Goal: Task Accomplishment & Management: Complete application form

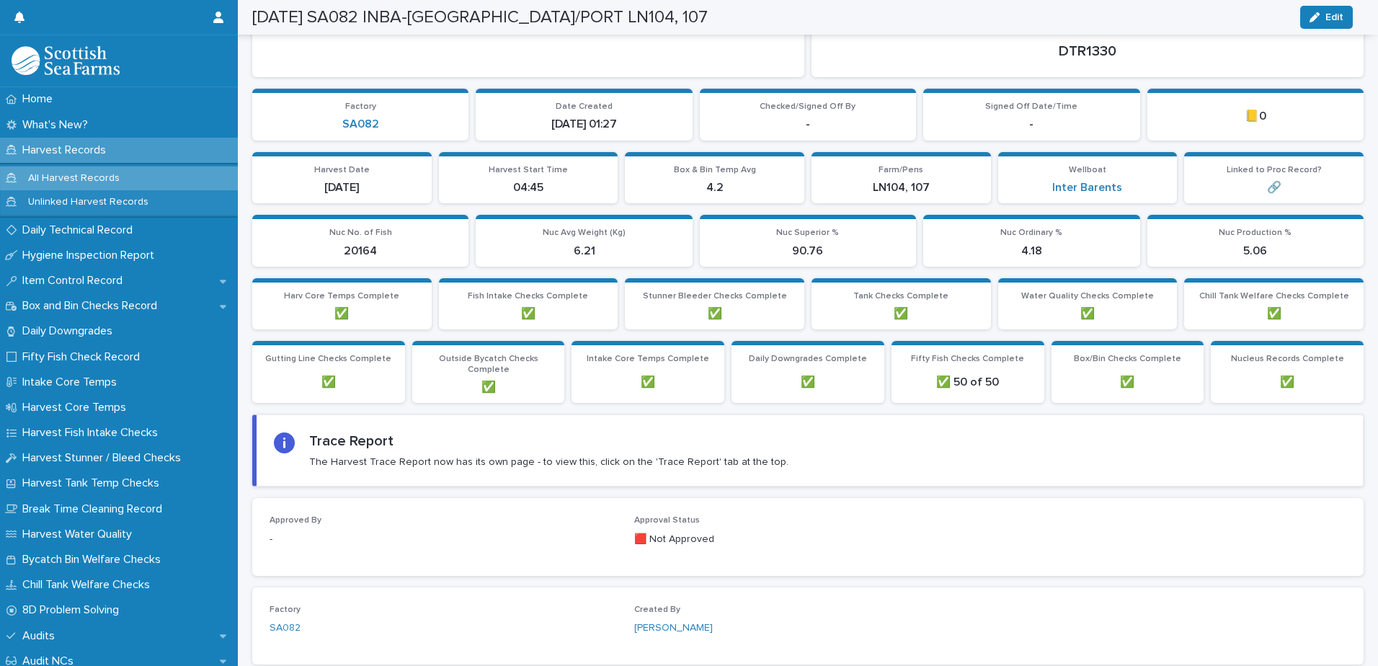
scroll to position [72, 0]
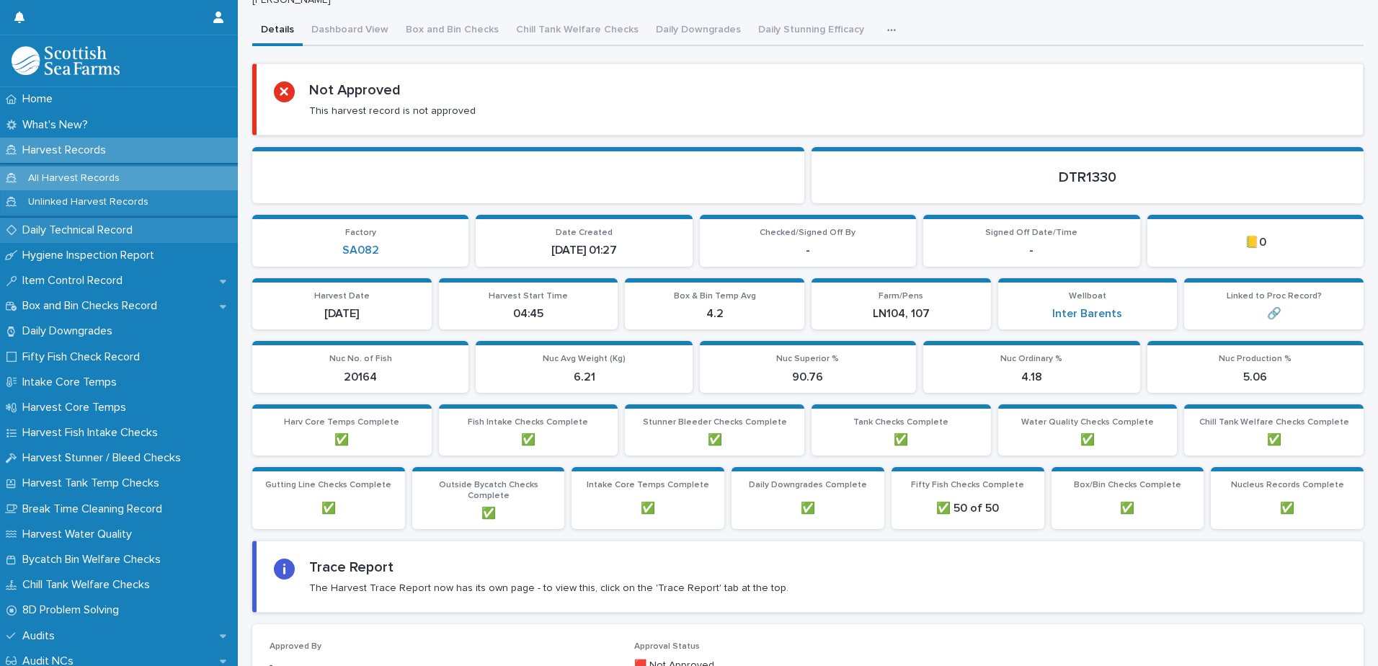
click at [189, 236] on div "Daily Technical Record" at bounding box center [119, 230] width 238 height 25
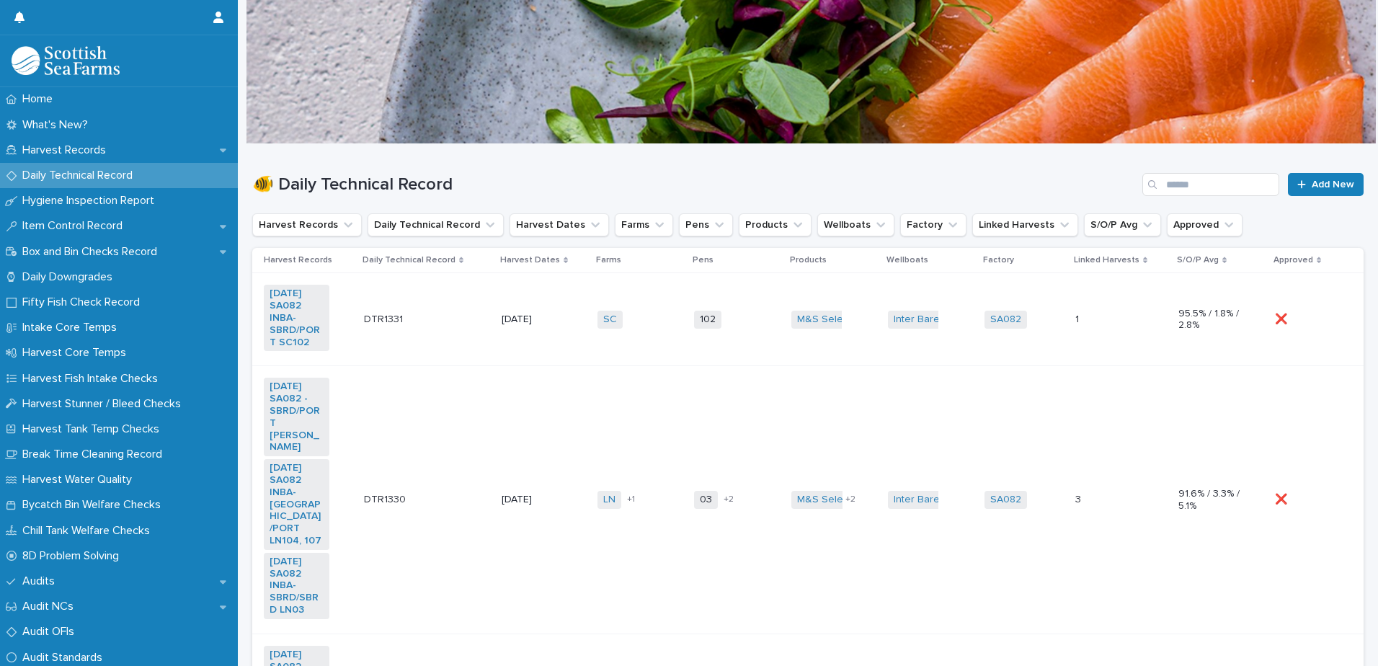
click at [652, 276] on td "SC + 0" at bounding box center [640, 319] width 97 height 93
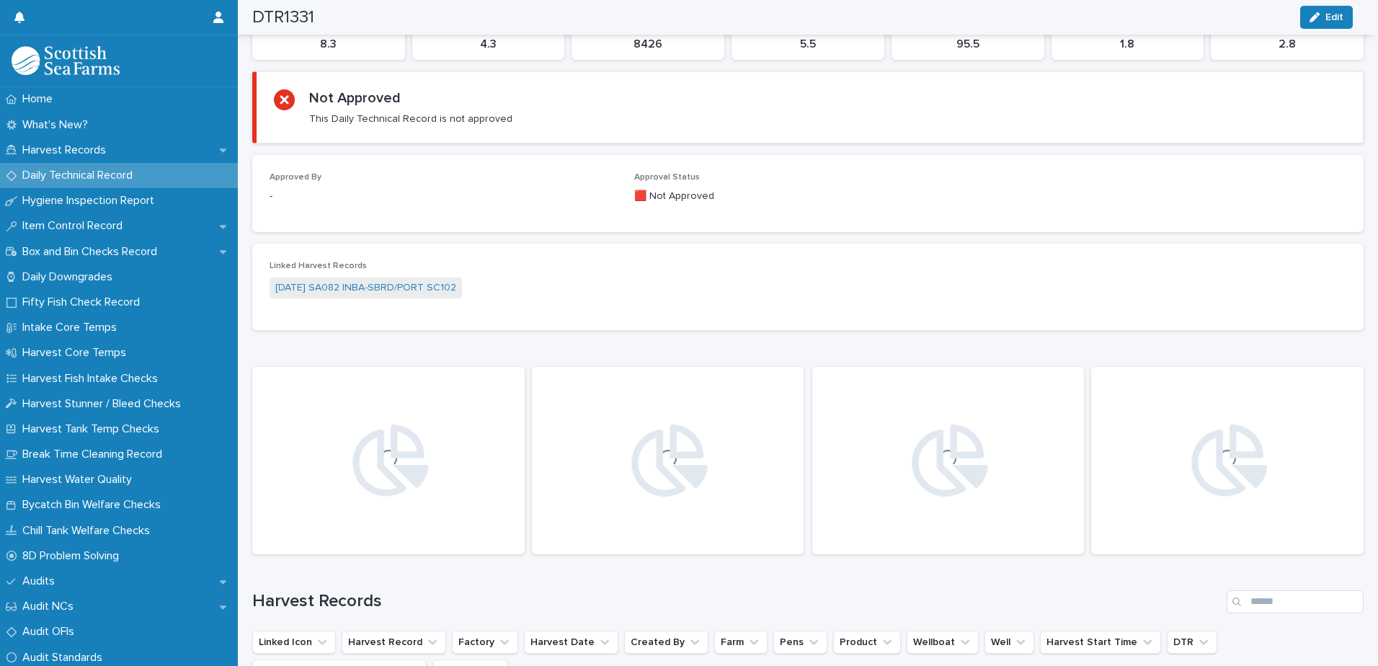
scroll to position [223, 0]
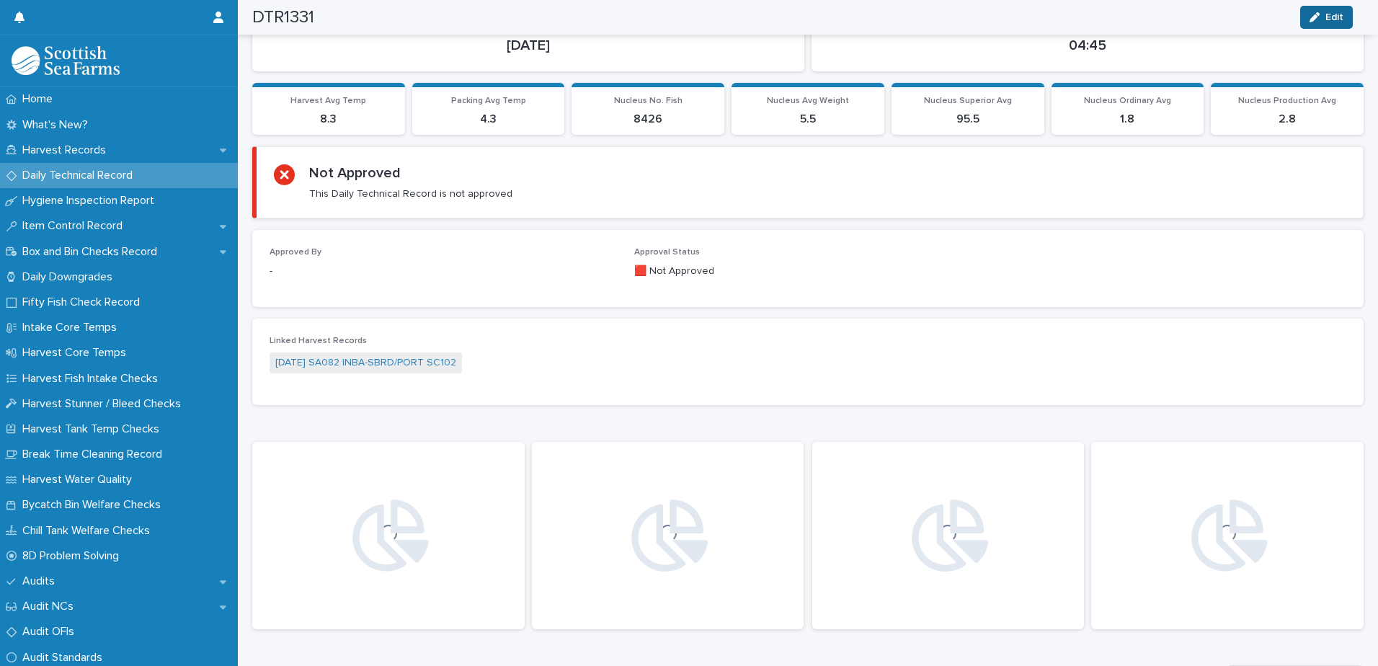
click at [1340, 7] on button "Edit" at bounding box center [1327, 17] width 53 height 23
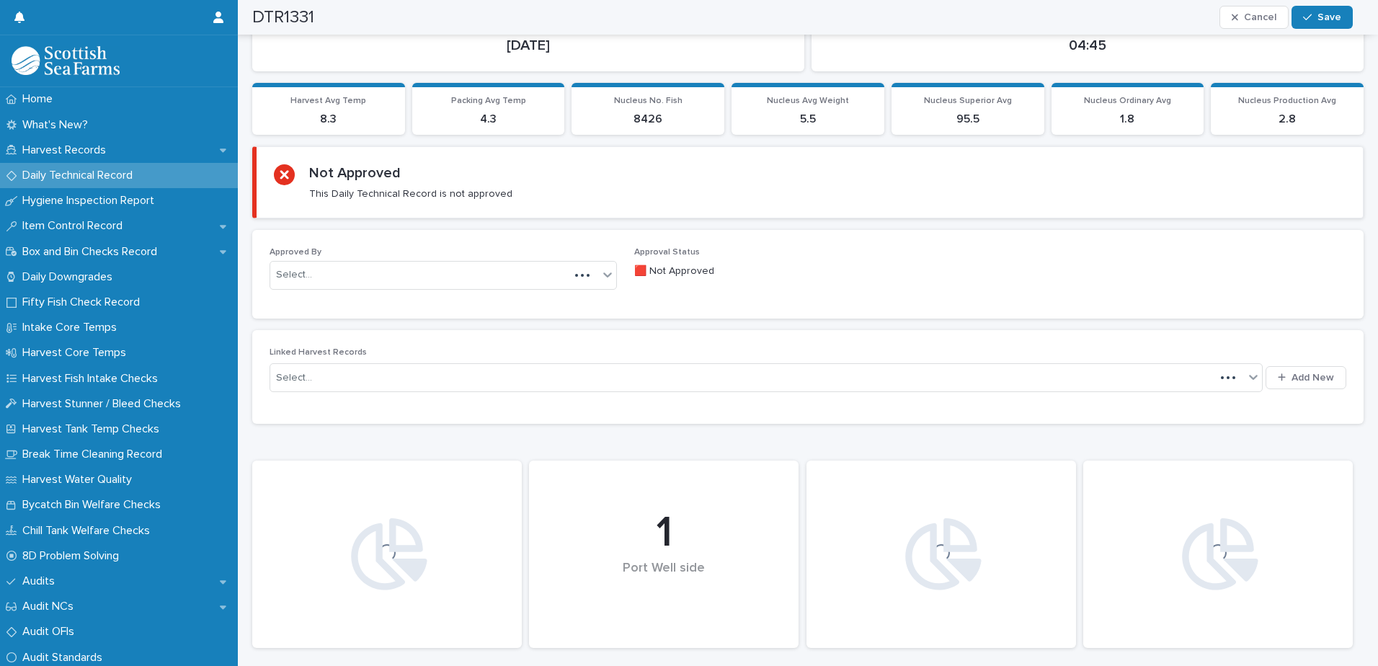
scroll to position [234, 0]
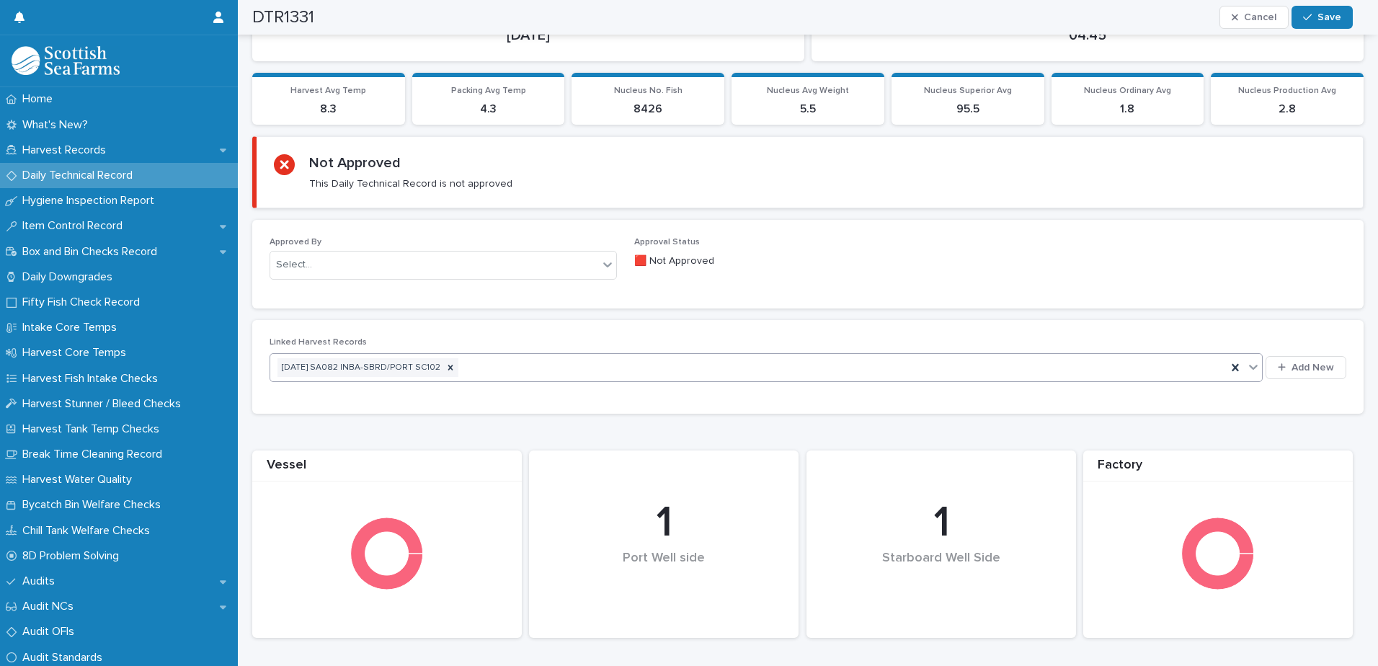
click at [714, 362] on div "[DATE] SA082 INBA-SBRD/PORT SC102" at bounding box center [748, 367] width 957 height 25
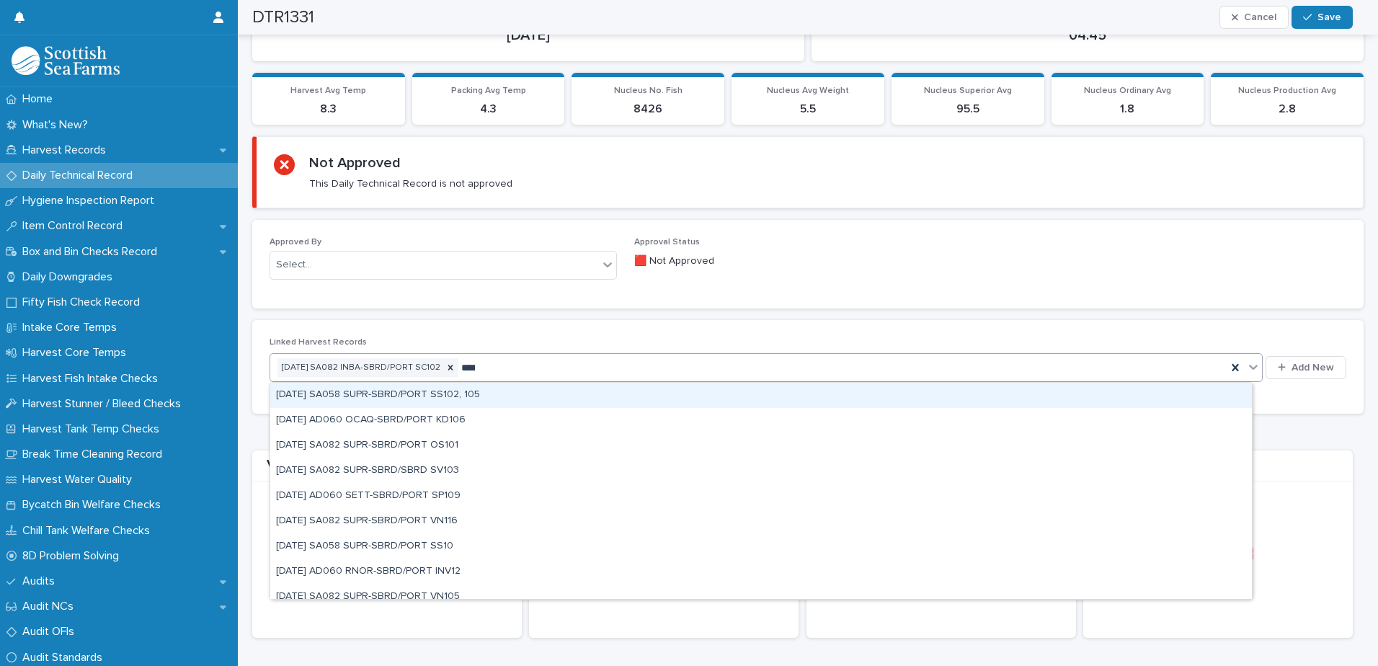
type input "*****"
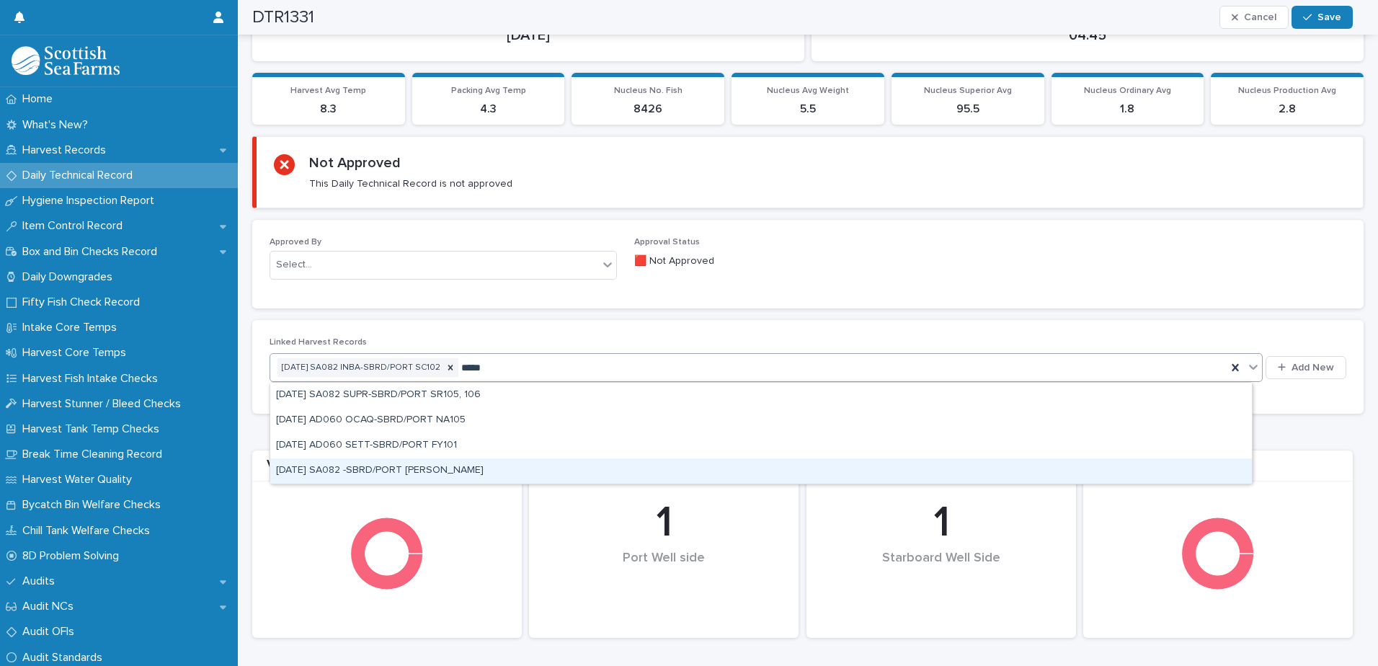
click at [594, 477] on div "[DATE] SA082 -SBRD/PORT [PERSON_NAME]" at bounding box center [761, 471] width 982 height 25
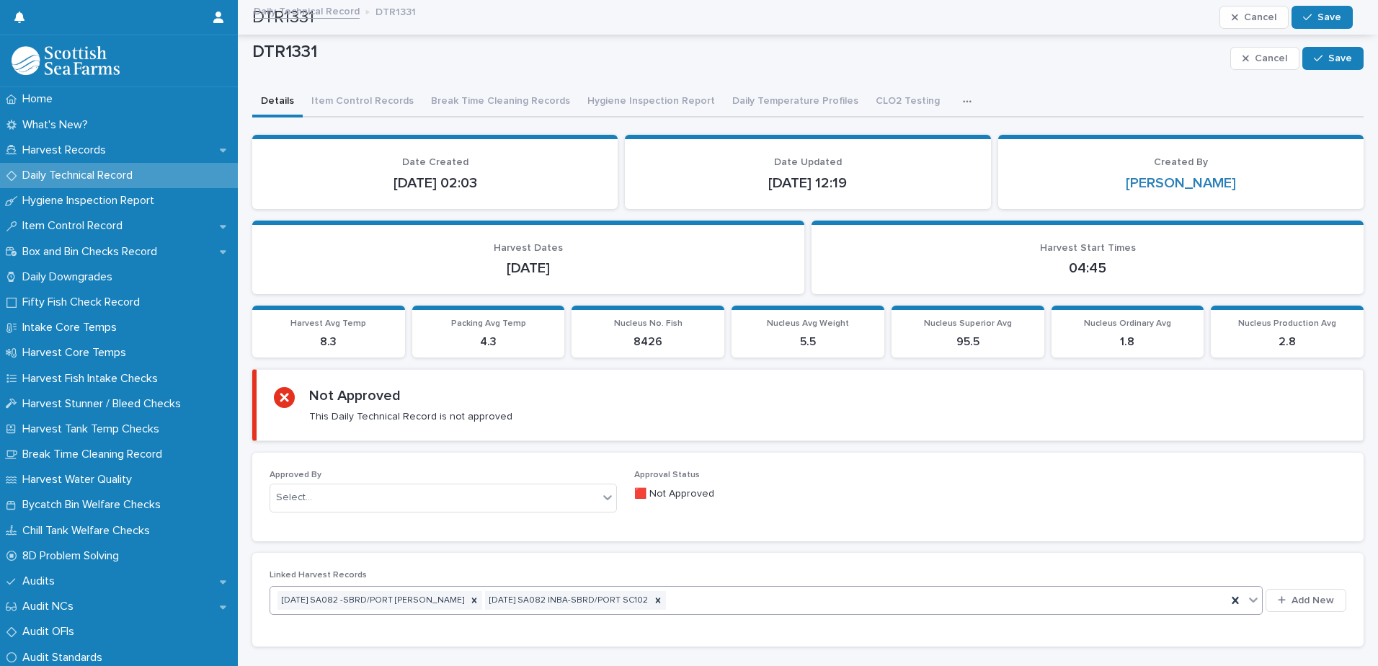
scroll to position [0, 0]
click at [1315, 68] on button "Save" at bounding box center [1333, 59] width 61 height 23
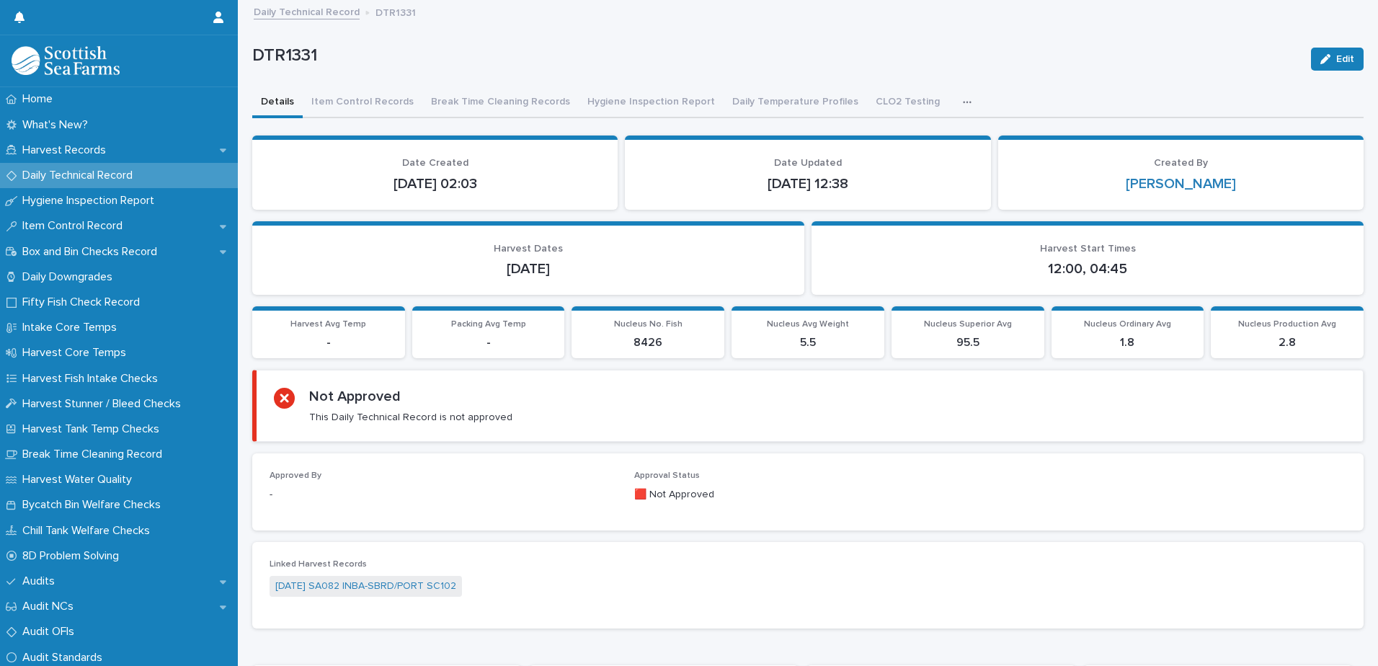
click at [955, 92] on button "button" at bounding box center [971, 102] width 32 height 29
click at [955, 95] on button "button" at bounding box center [971, 102] width 32 height 29
click at [115, 151] on p "Harvest Records" at bounding box center [67, 150] width 101 height 14
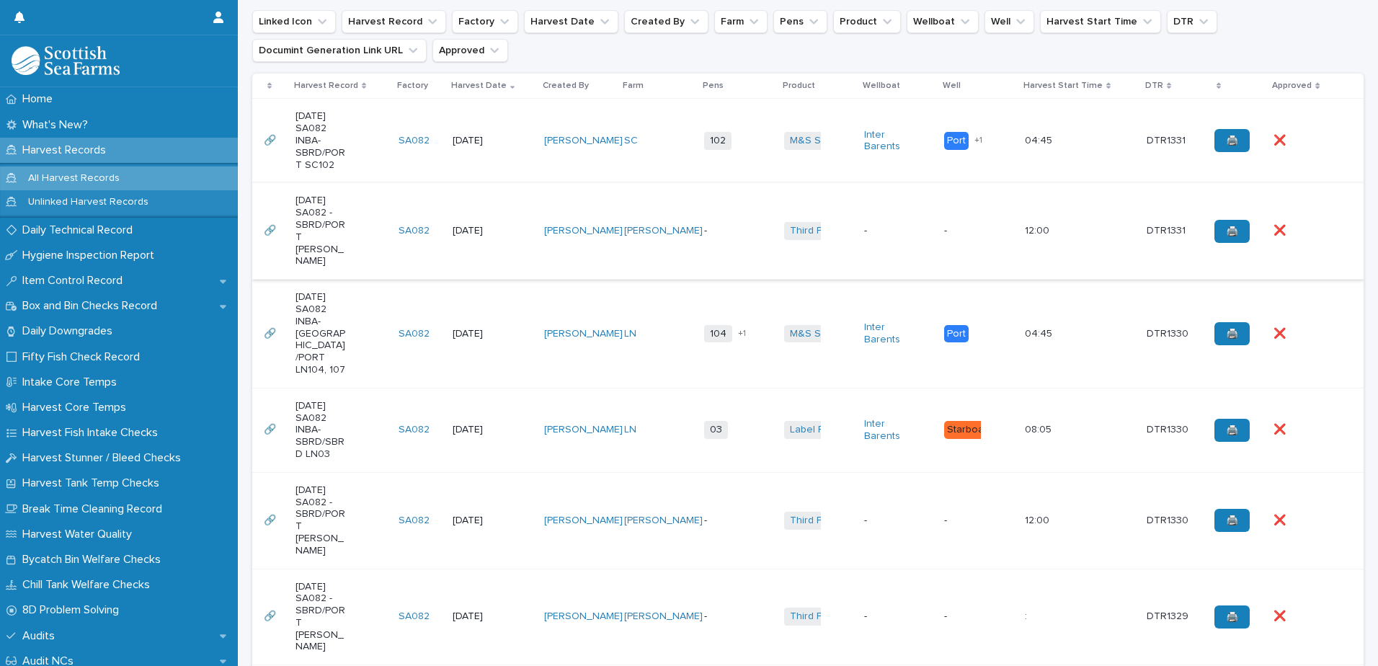
scroll to position [433, 0]
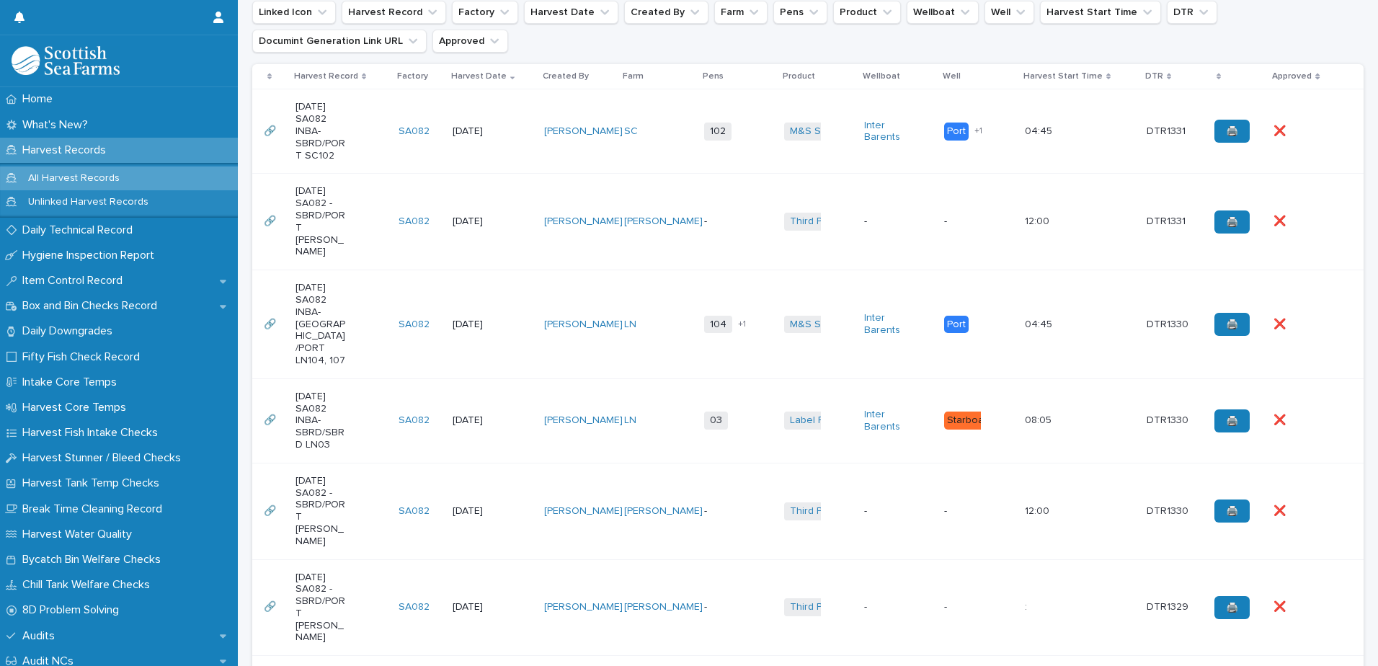
click at [624, 252] on td "[PERSON_NAME]" at bounding box center [659, 222] width 80 height 97
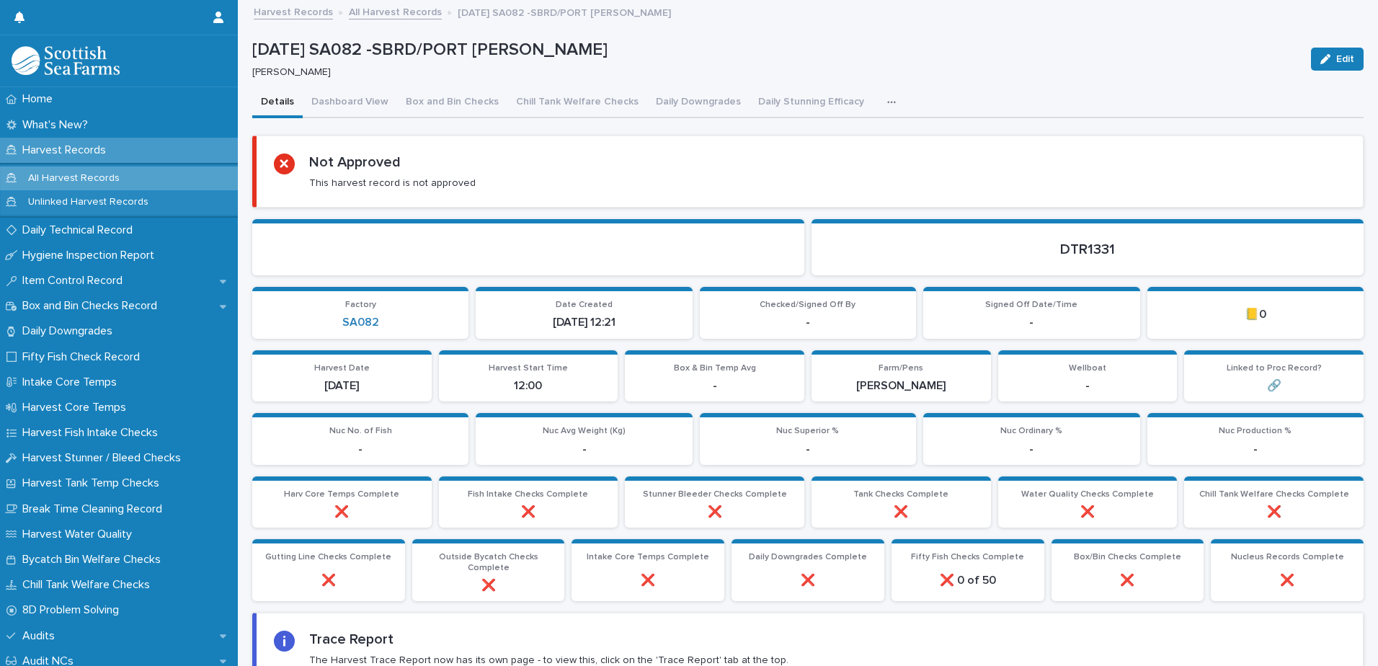
click at [887, 105] on icon "button" at bounding box center [891, 102] width 9 height 10
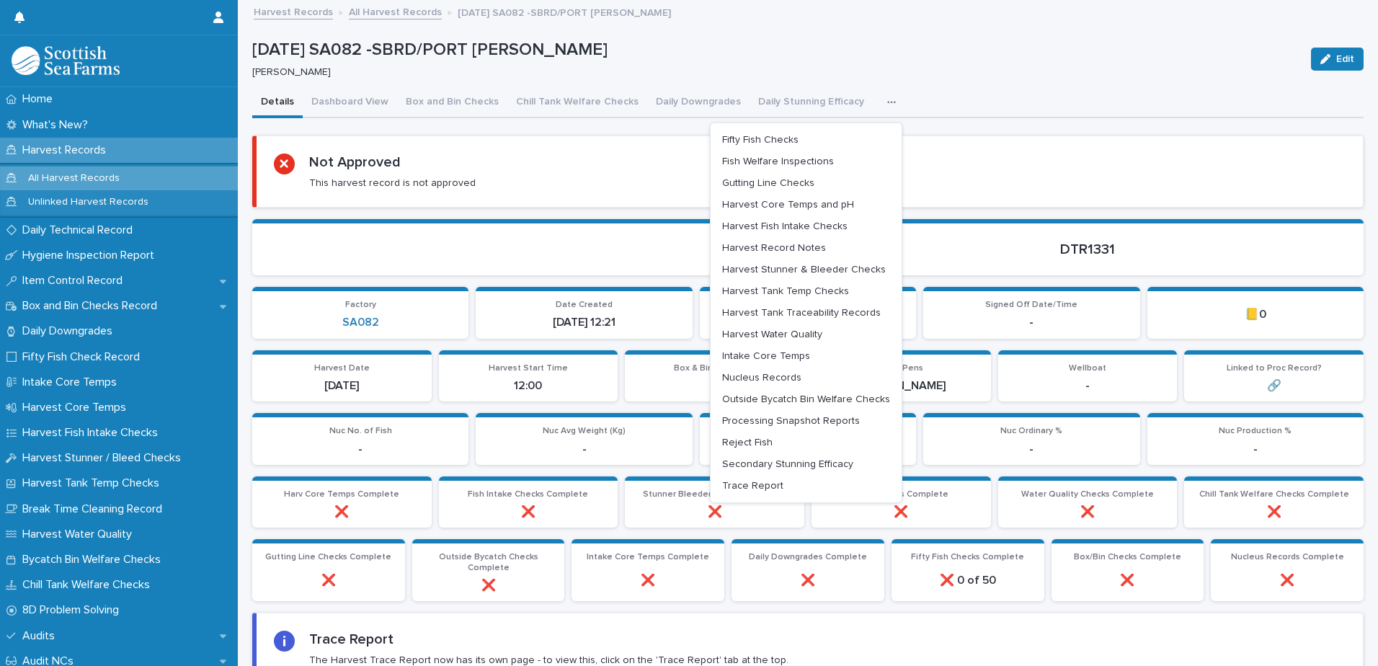
click at [887, 104] on icon "button" at bounding box center [891, 102] width 9 height 10
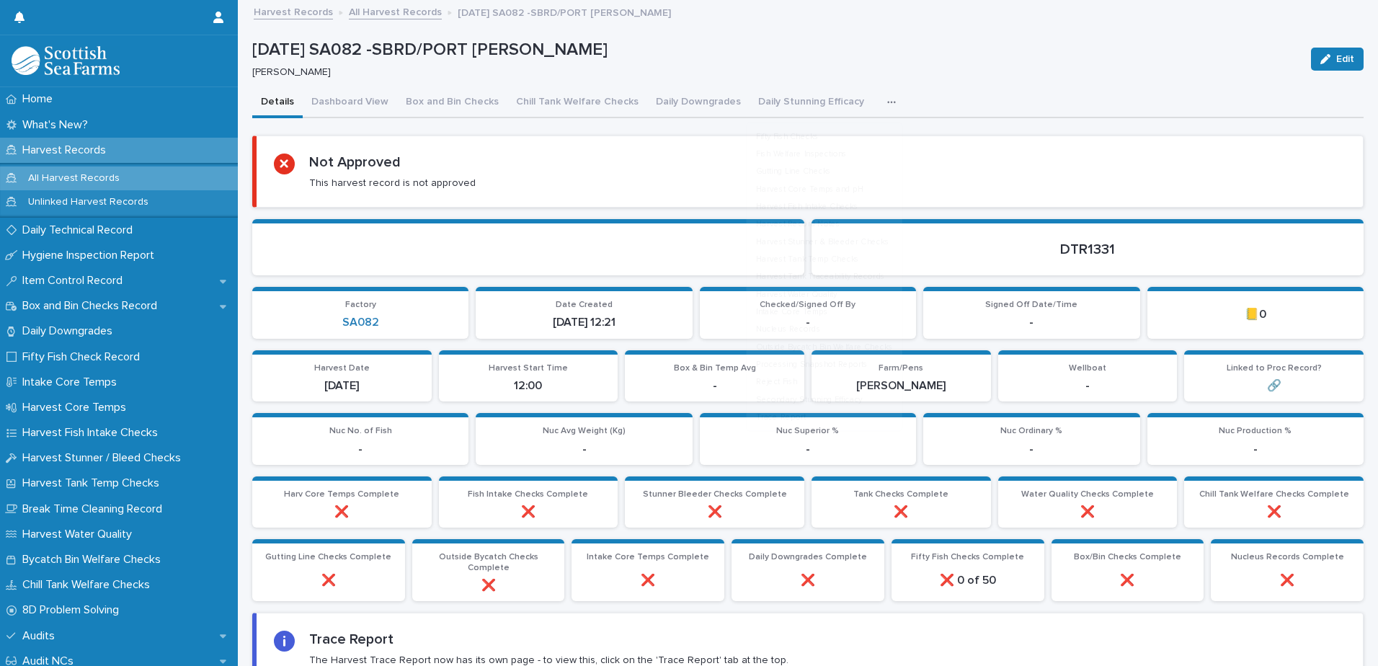
click at [887, 104] on icon "button" at bounding box center [891, 102] width 9 height 10
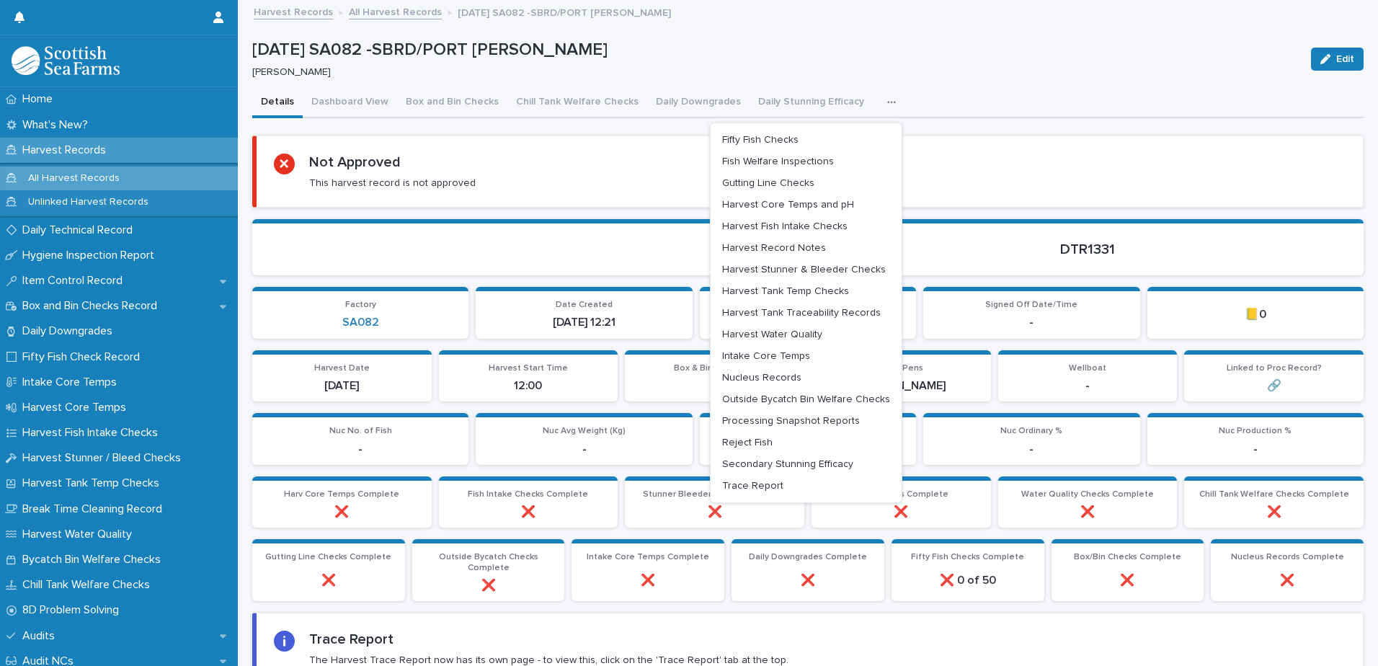
click at [533, 138] on section "Not Approved This harvest record is not approved" at bounding box center [808, 172] width 1112 height 72
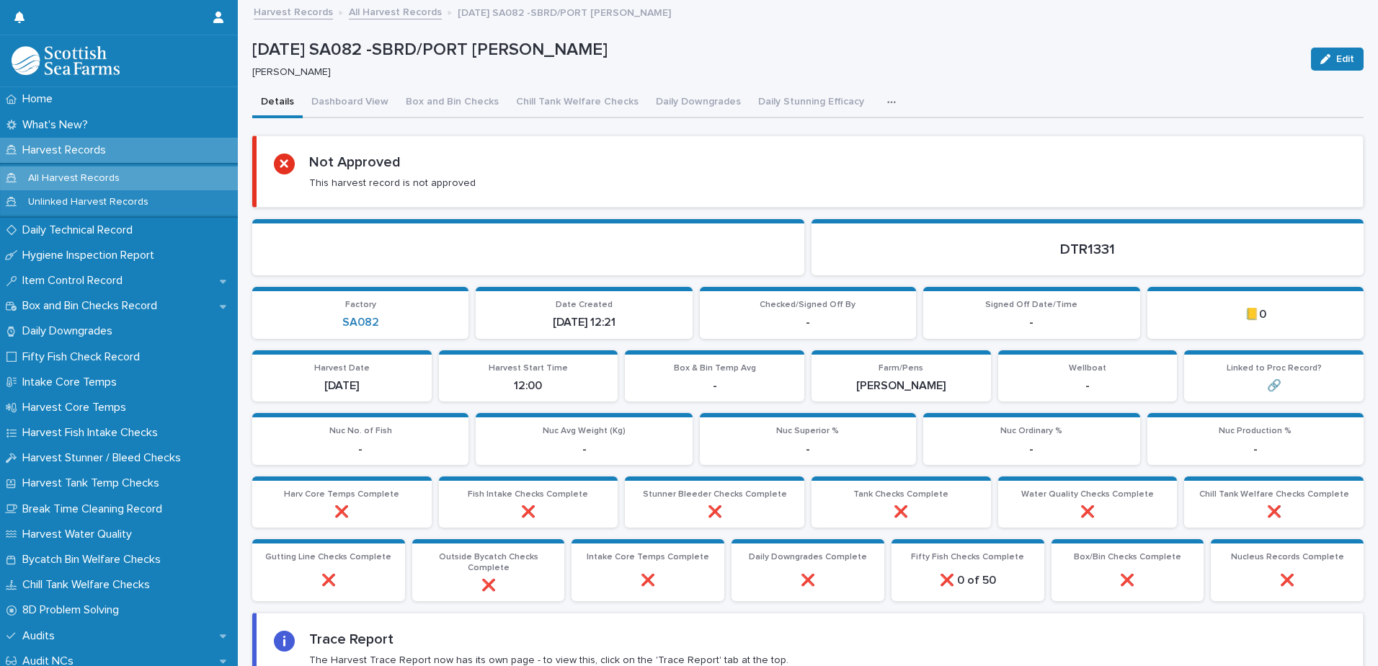
click at [887, 101] on div "button" at bounding box center [894, 102] width 14 height 10
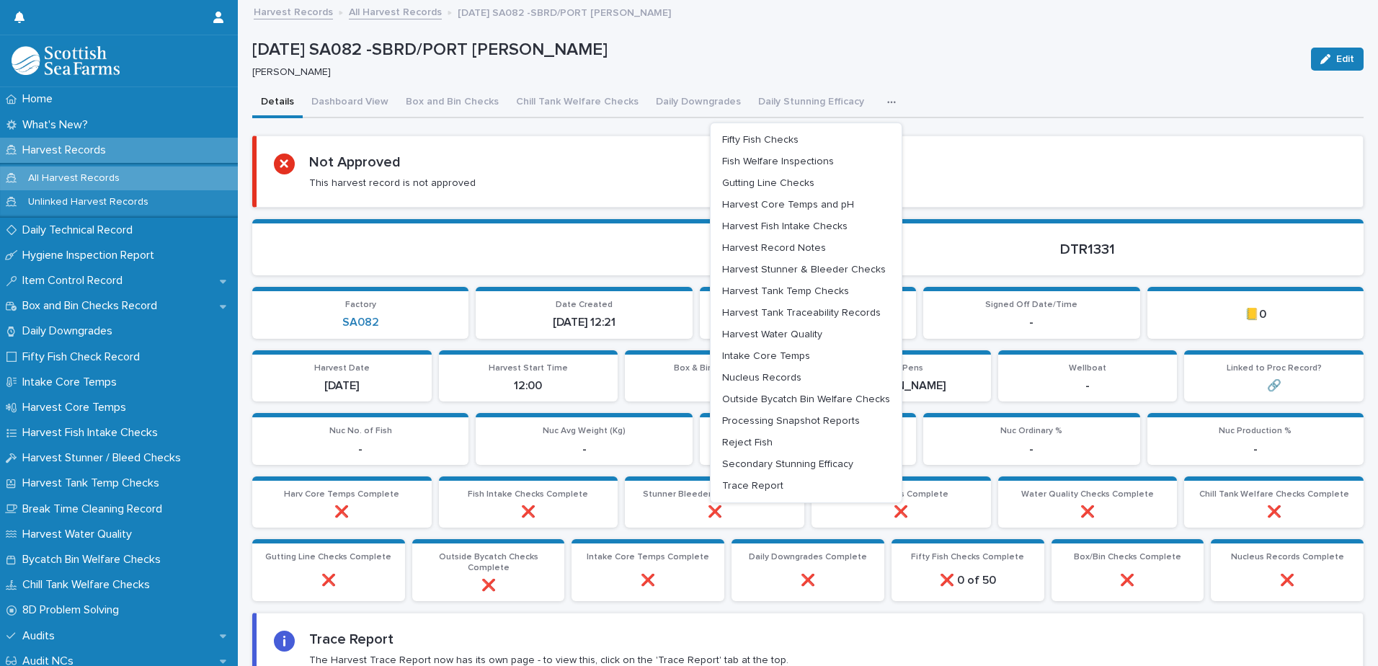
click at [562, 170] on div "Not Approved This harvest record is not approved" at bounding box center [810, 172] width 1072 height 36
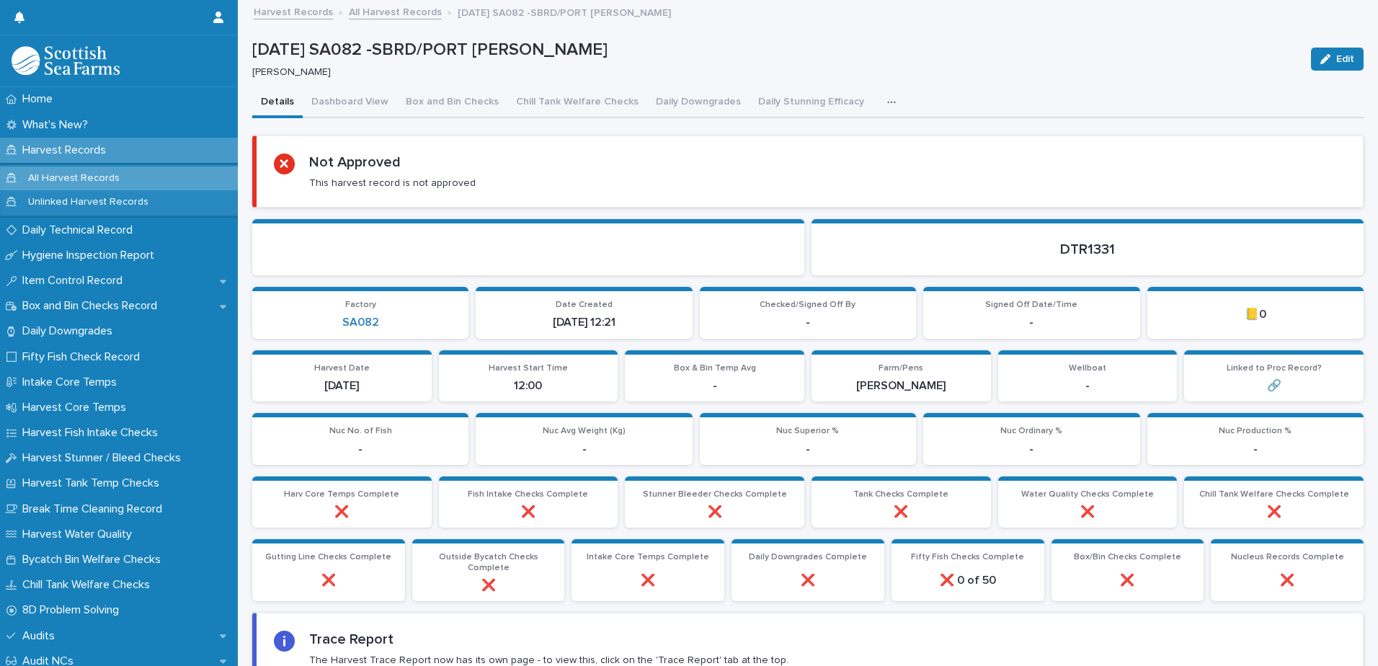
click at [897, 95] on div "Details Dashboard View Box and Bin Checks Chill Tank Welfare Checks Daily Downg…" at bounding box center [808, 103] width 1112 height 30
click at [887, 100] on div "button" at bounding box center [894, 102] width 14 height 10
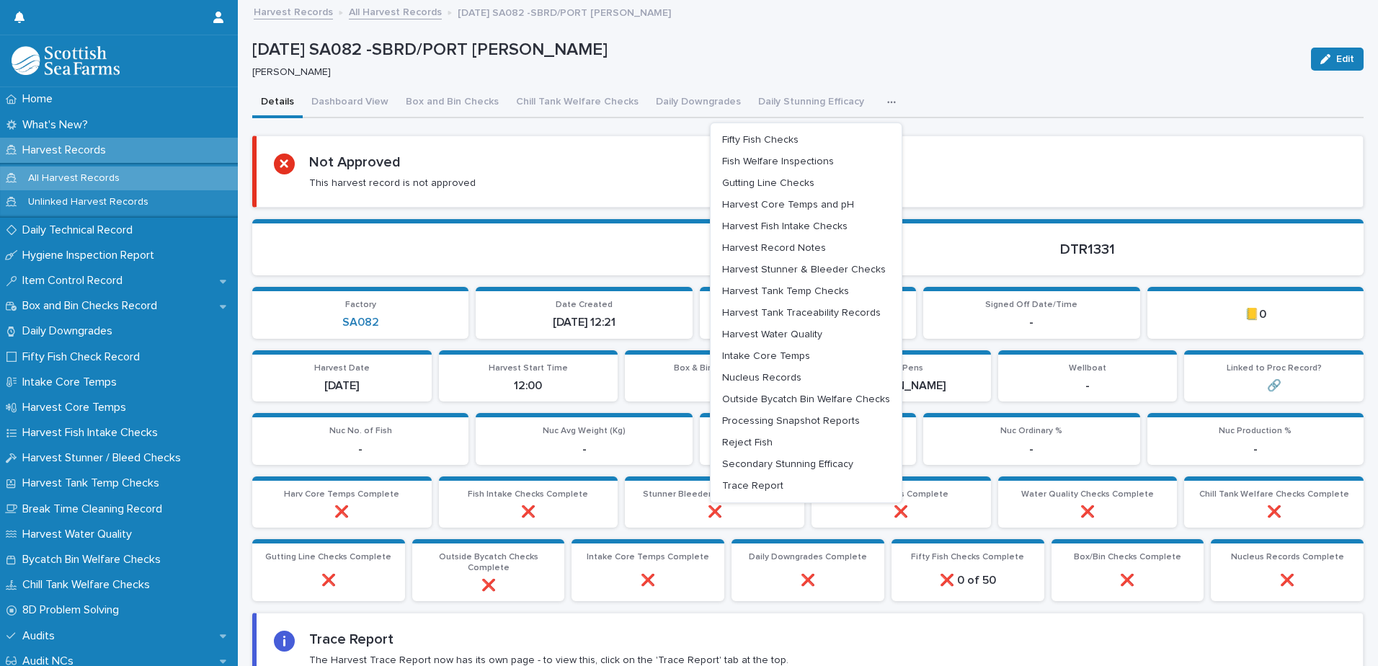
click at [521, 227] on section at bounding box center [528, 247] width 552 height 56
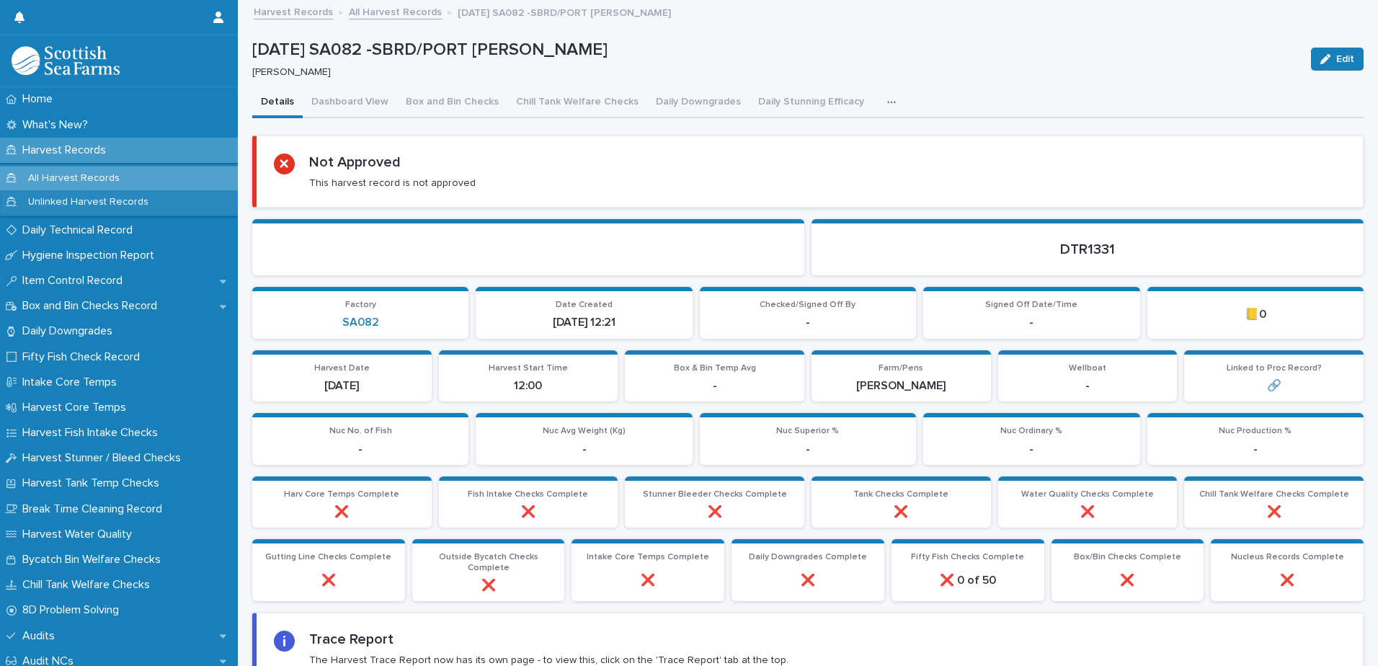
click at [887, 105] on icon "button" at bounding box center [891, 102] width 9 height 10
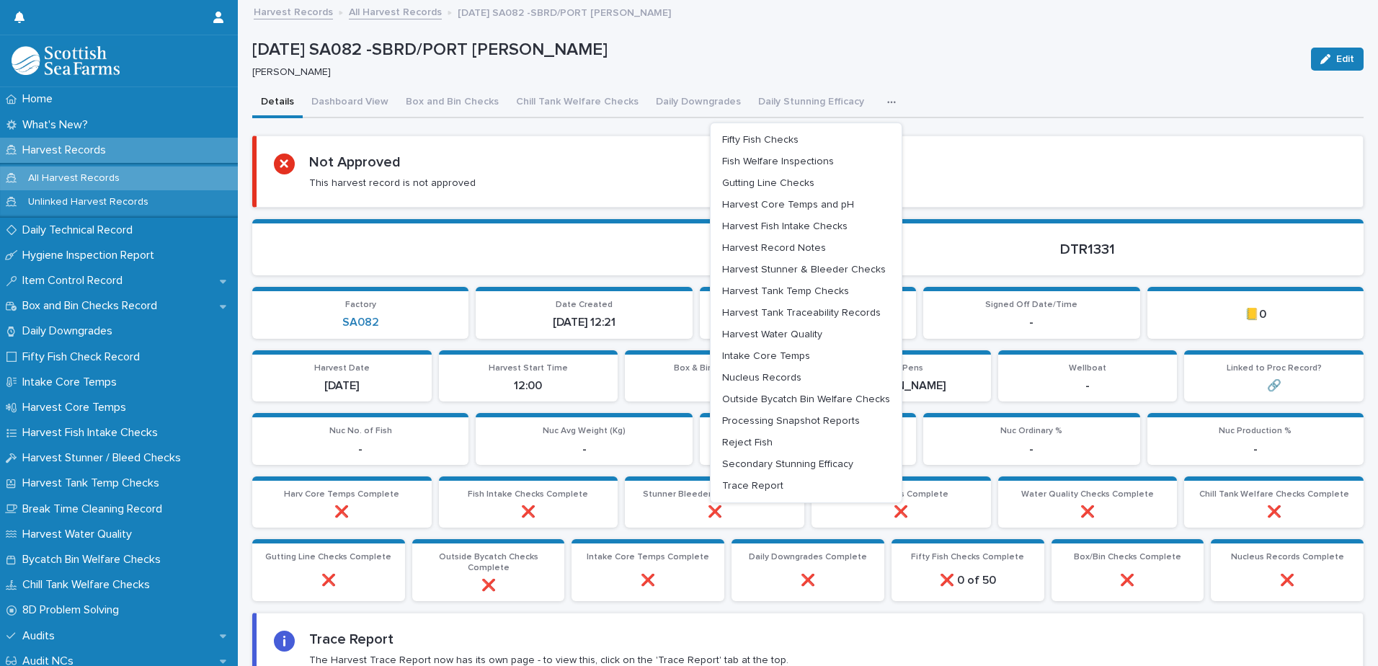
click at [887, 105] on icon "button" at bounding box center [891, 102] width 9 height 10
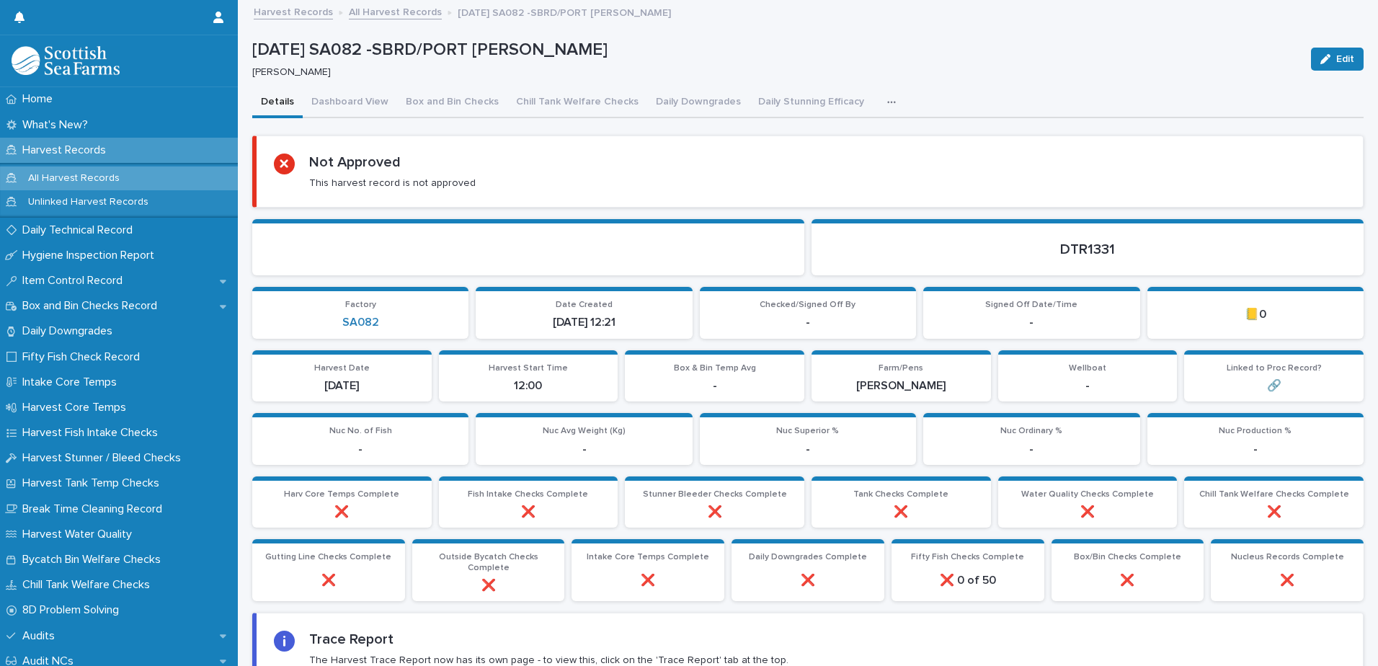
click at [879, 105] on button "button" at bounding box center [895, 102] width 32 height 29
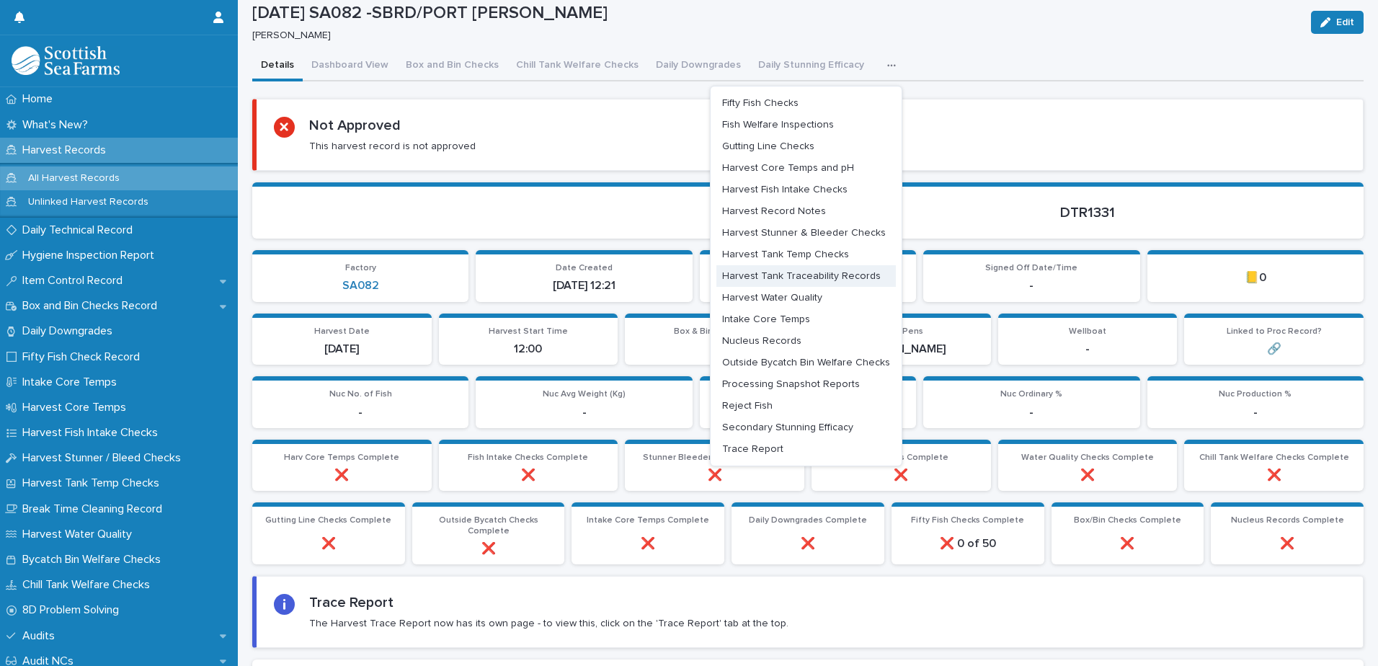
scroll to position [72, 0]
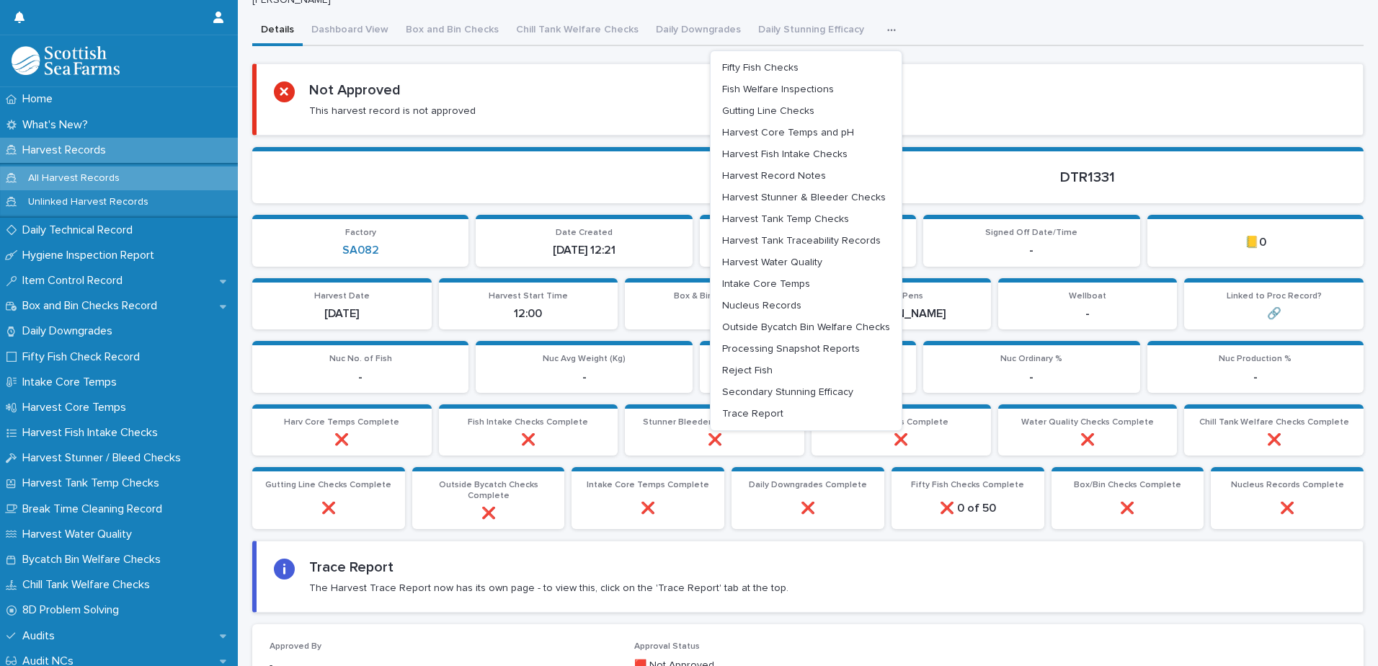
drag, startPoint x: 633, startPoint y: 104, endPoint x: 670, endPoint y: 124, distance: 42.6
click at [634, 104] on div "Not Approved This harvest record is not approved" at bounding box center [810, 99] width 1072 height 36
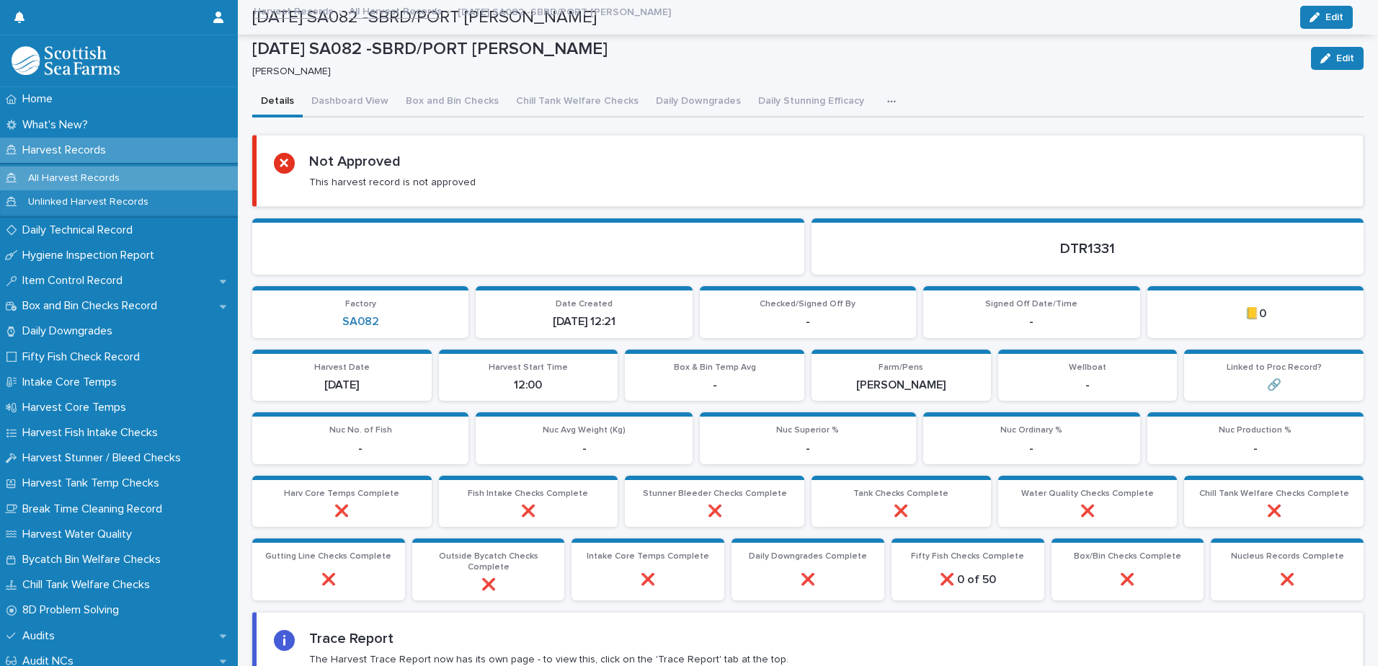
scroll to position [0, 0]
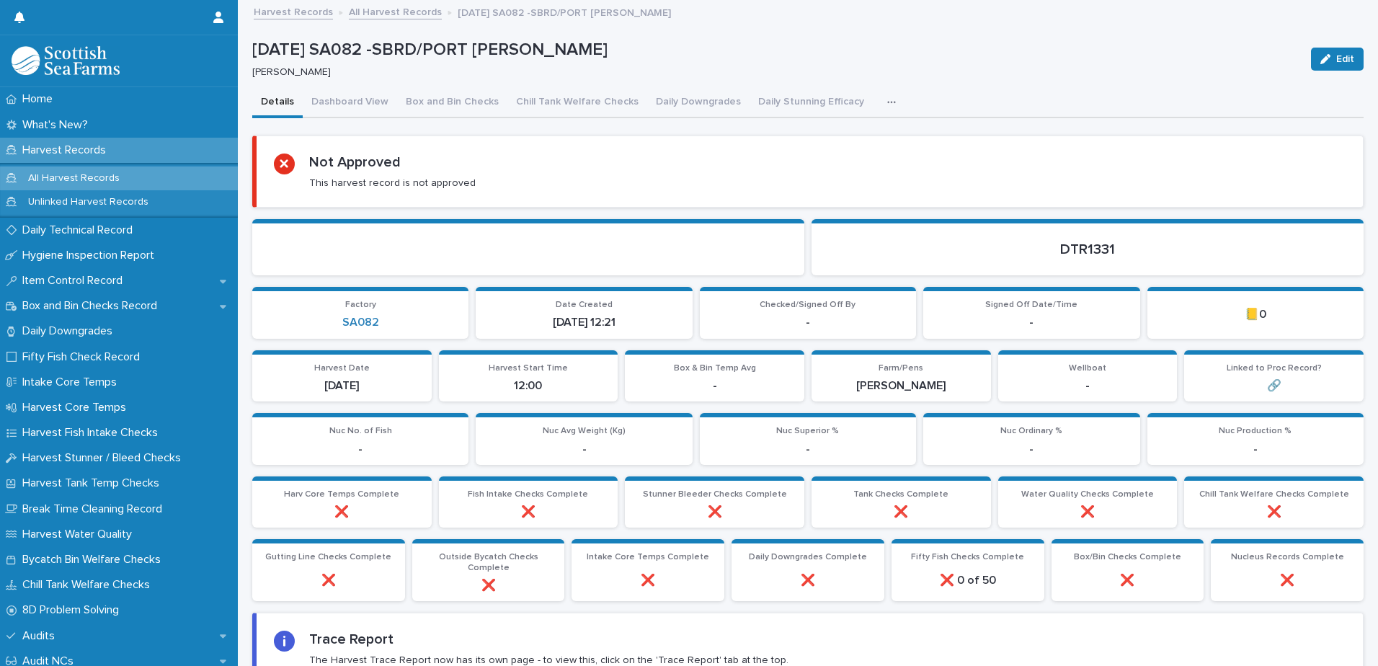
click at [887, 102] on div "button" at bounding box center [894, 102] width 14 height 10
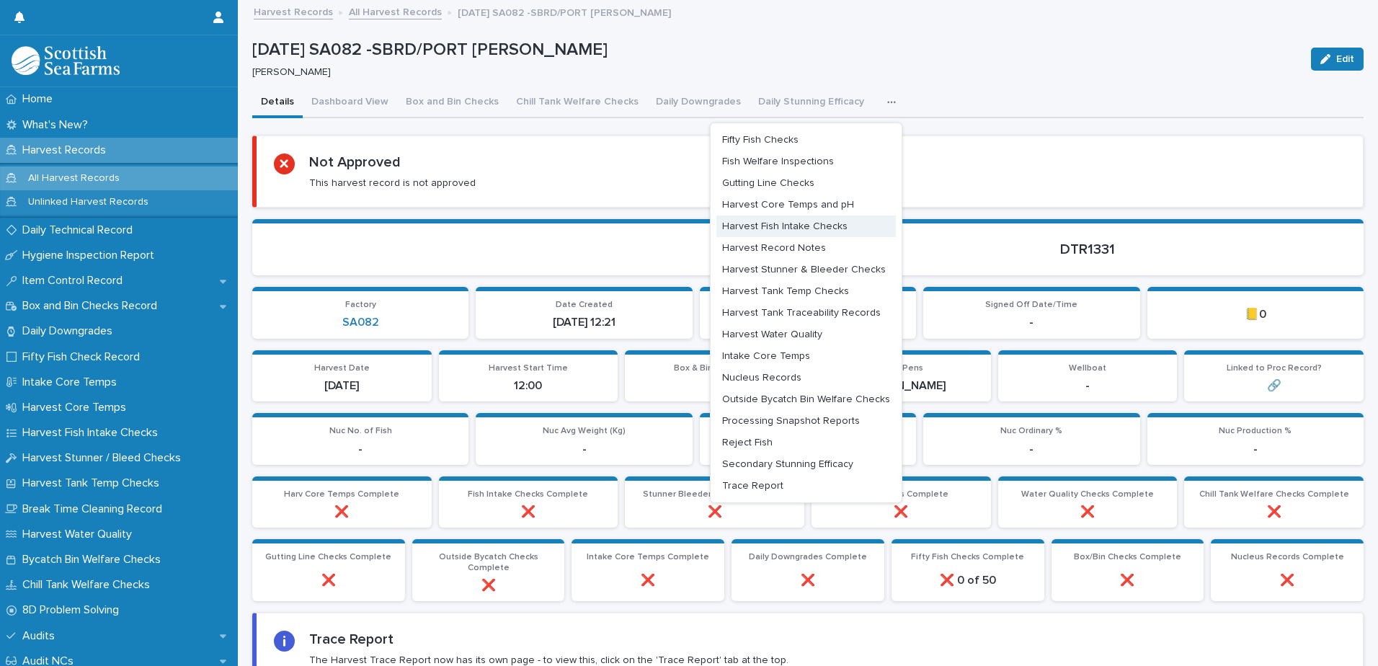
drag, startPoint x: 795, startPoint y: 250, endPoint x: 795, endPoint y: 242, distance: 7.9
click at [795, 249] on span "Harvest Record Notes" at bounding box center [774, 248] width 104 height 10
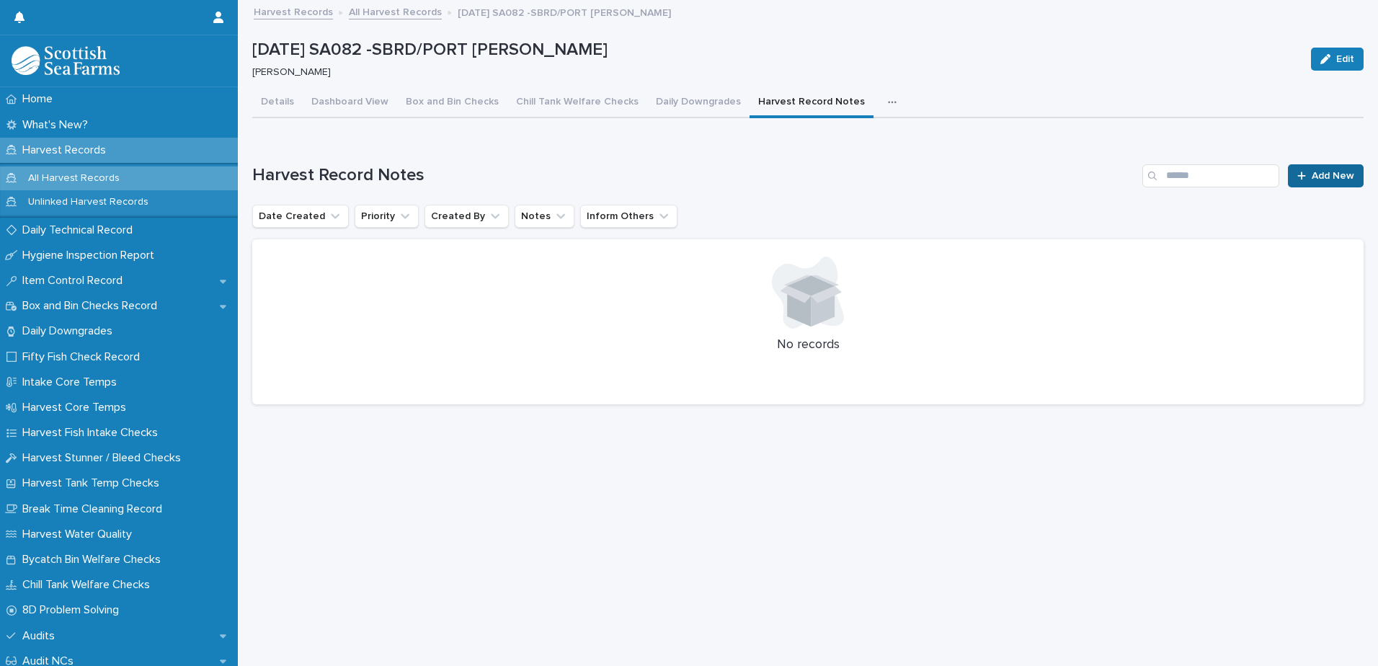
click at [1312, 174] on span "Add New" at bounding box center [1333, 176] width 43 height 10
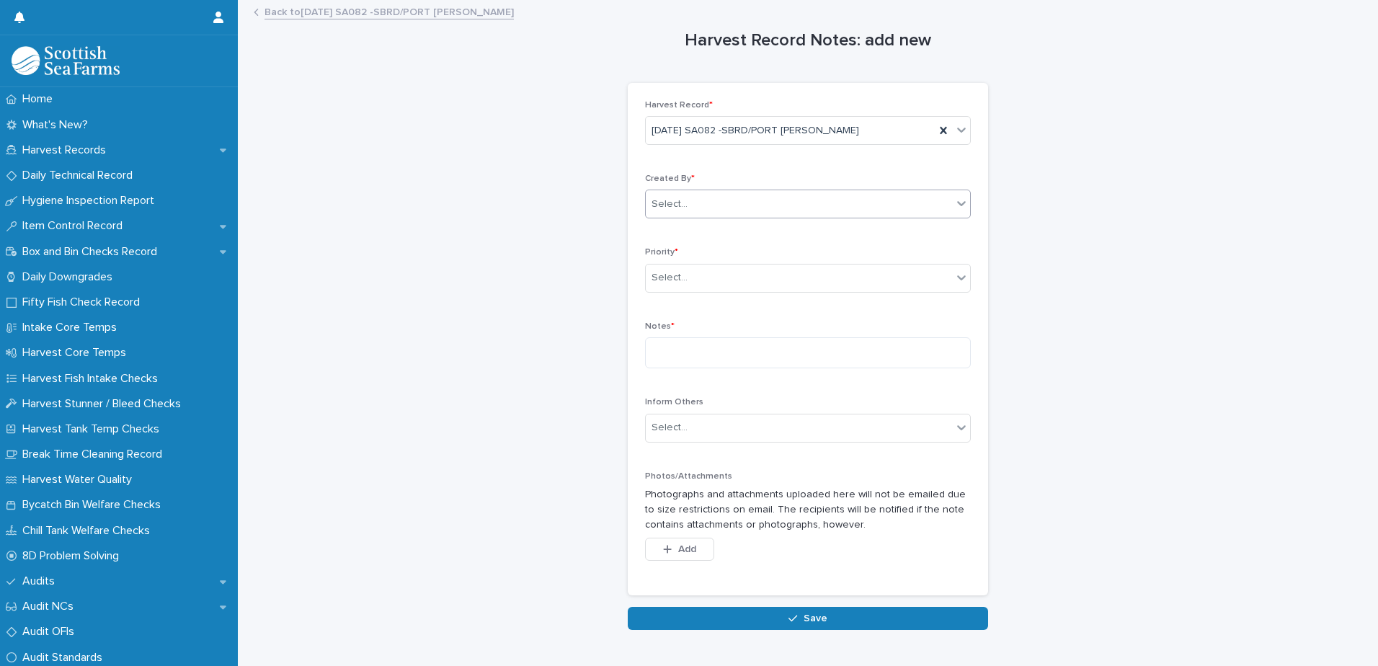
click at [758, 207] on div "Select..." at bounding box center [799, 204] width 306 height 24
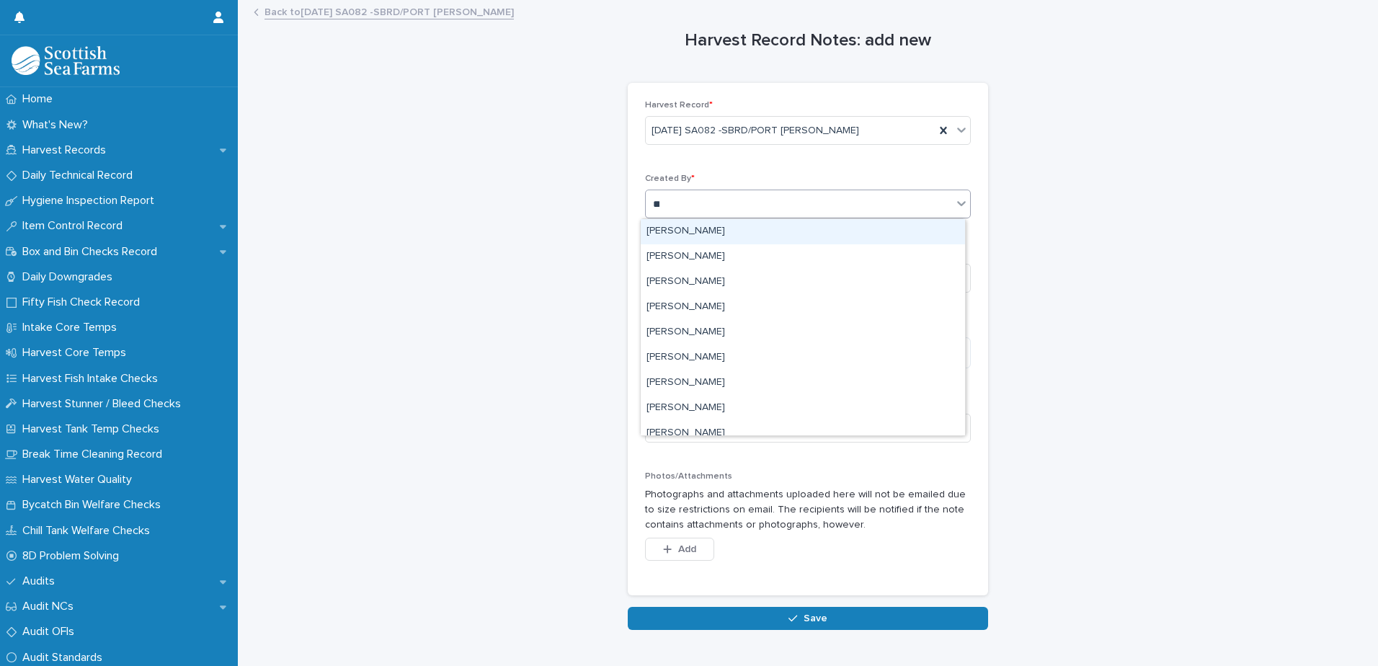
type input "***"
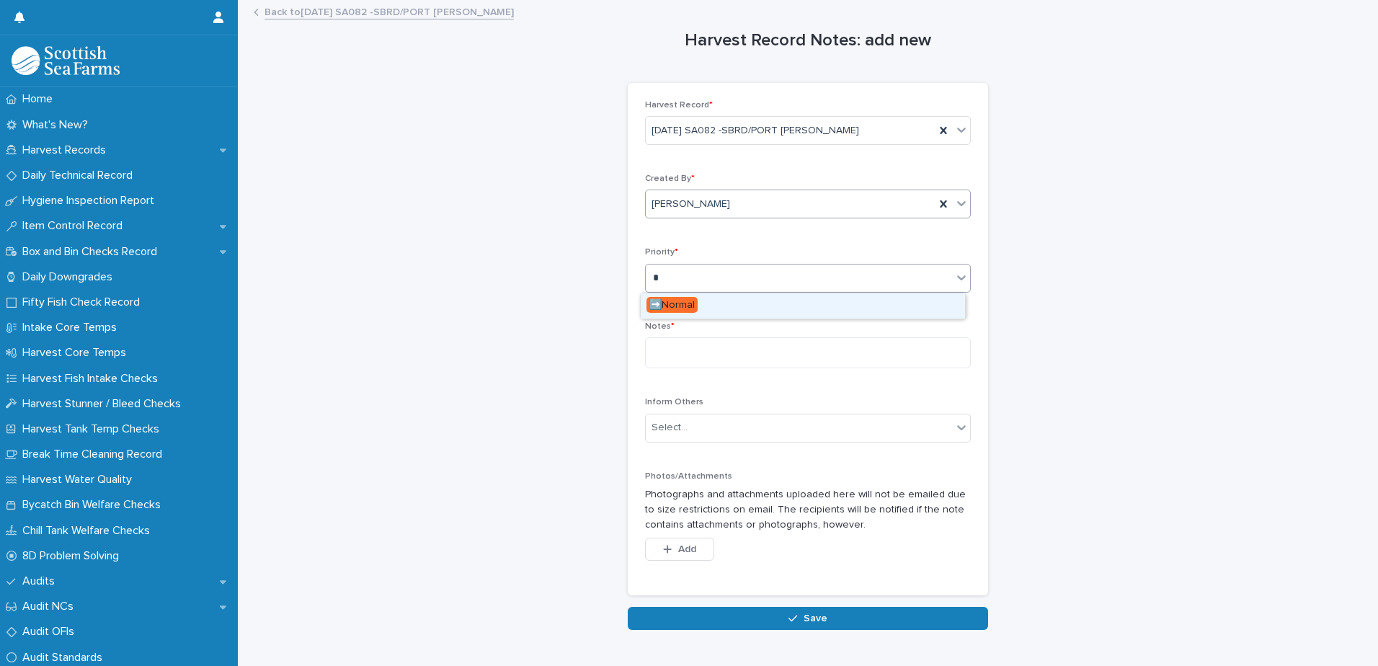
type input "**"
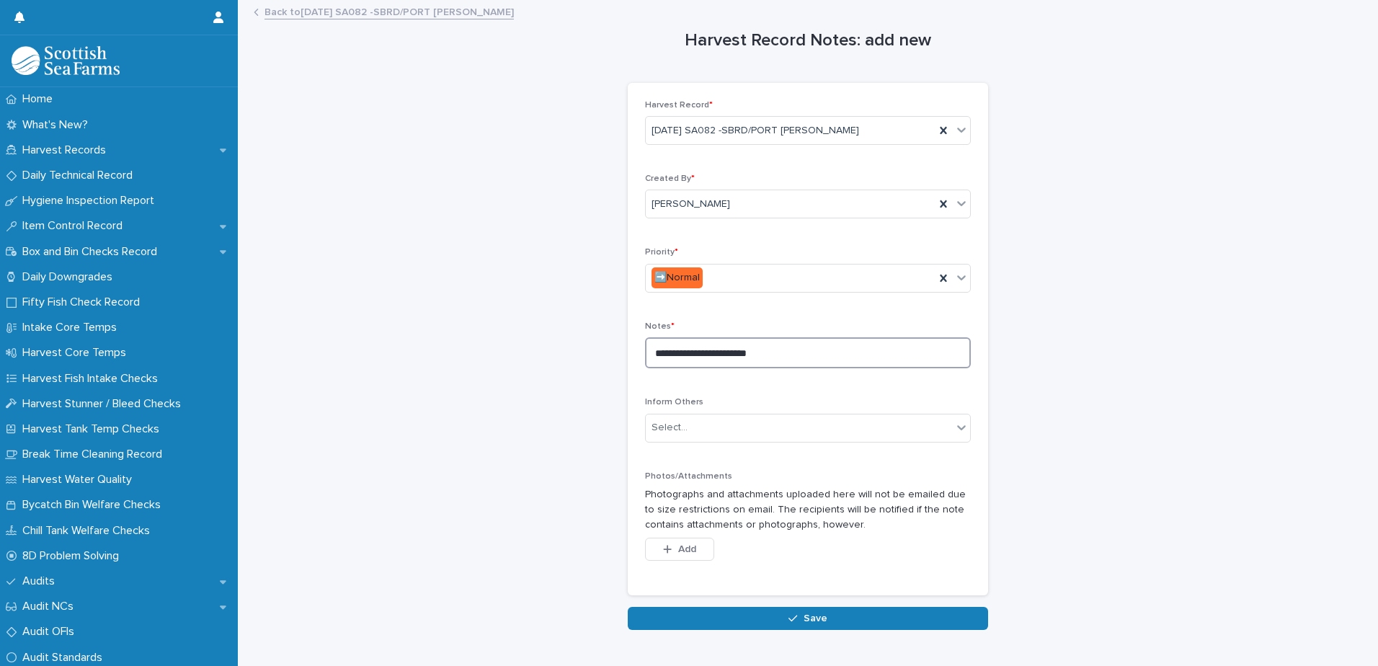
drag, startPoint x: 654, startPoint y: 352, endPoint x: 646, endPoint y: 355, distance: 8.7
click at [647, 355] on textarea "**********" at bounding box center [808, 352] width 326 height 31
click at [802, 357] on textarea "**********" at bounding box center [808, 352] width 326 height 31
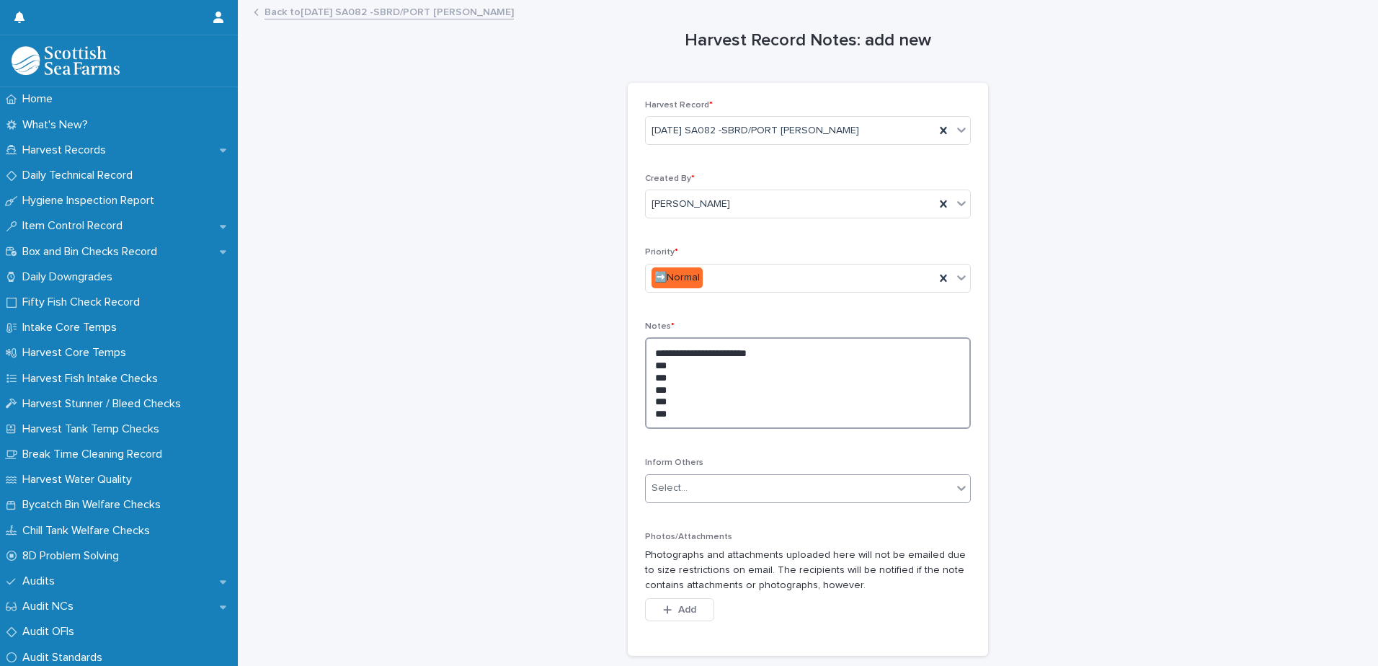
type textarea "**********"
click at [762, 490] on div "Select..." at bounding box center [799, 489] width 306 height 24
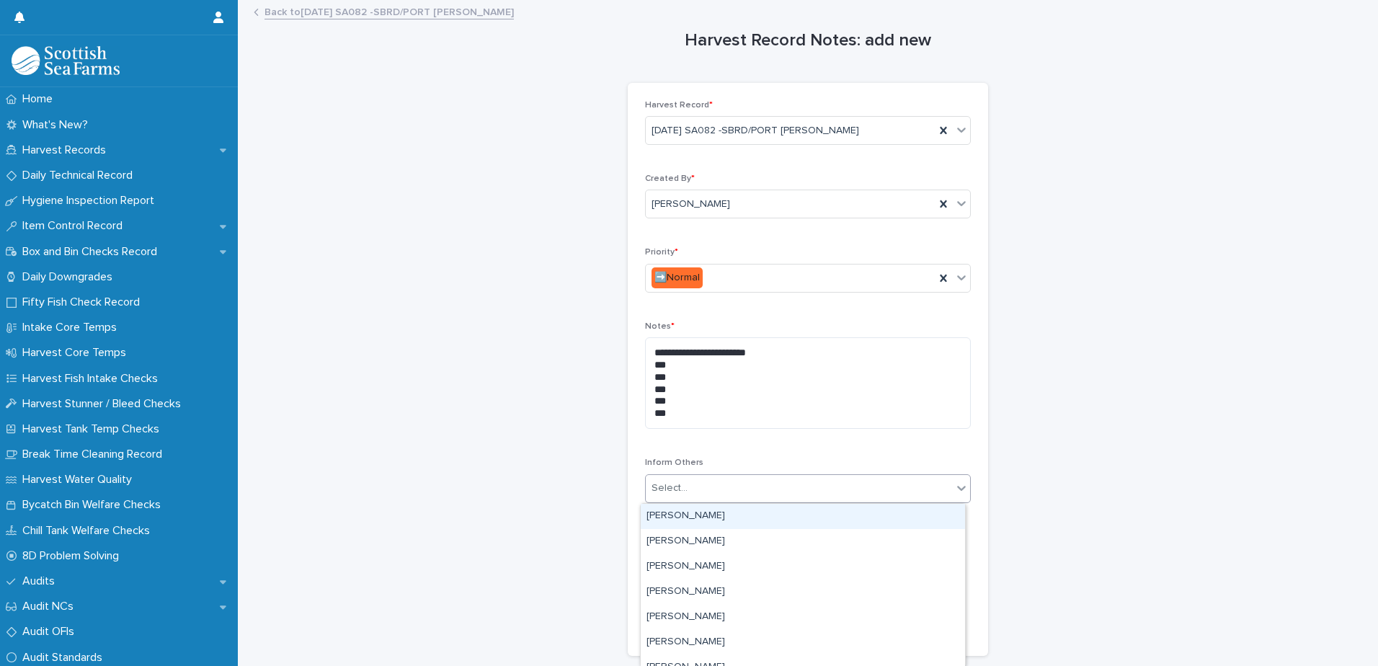
click at [762, 490] on div "Select..." at bounding box center [799, 489] width 306 height 24
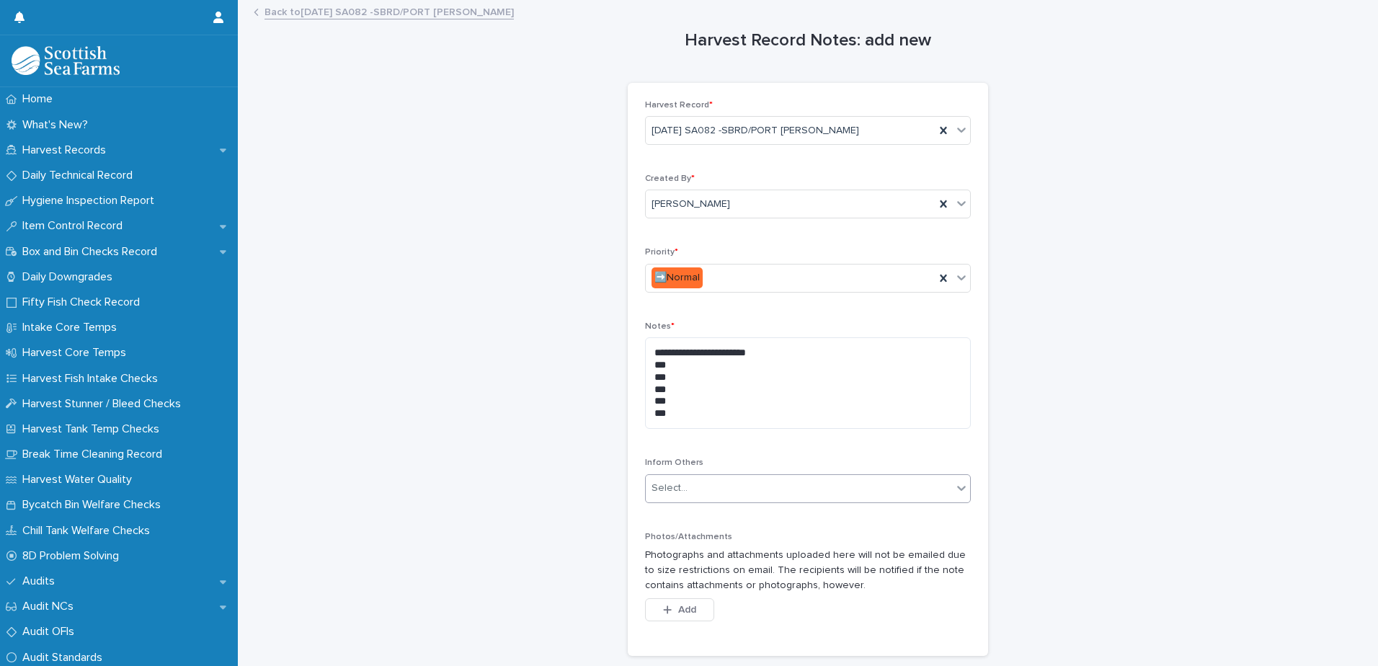
type input "*"
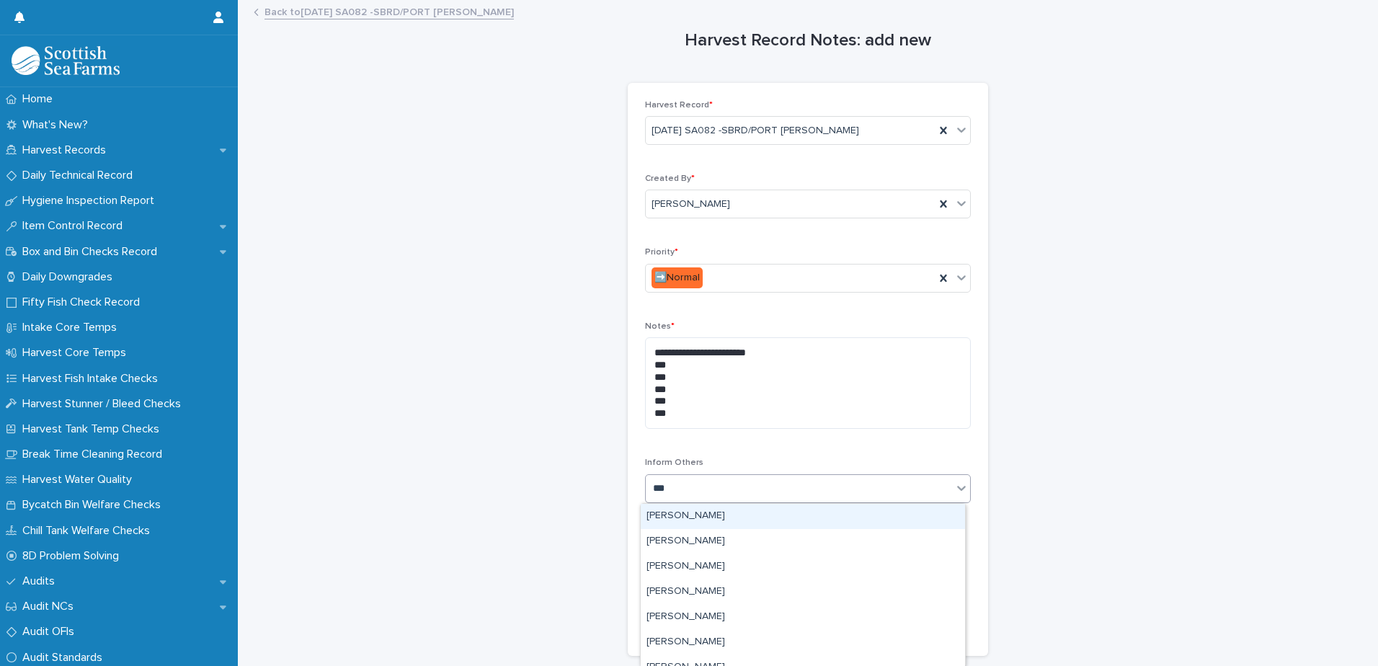
type input "****"
click at [757, 520] on div "[PERSON_NAME]" at bounding box center [803, 516] width 324 height 25
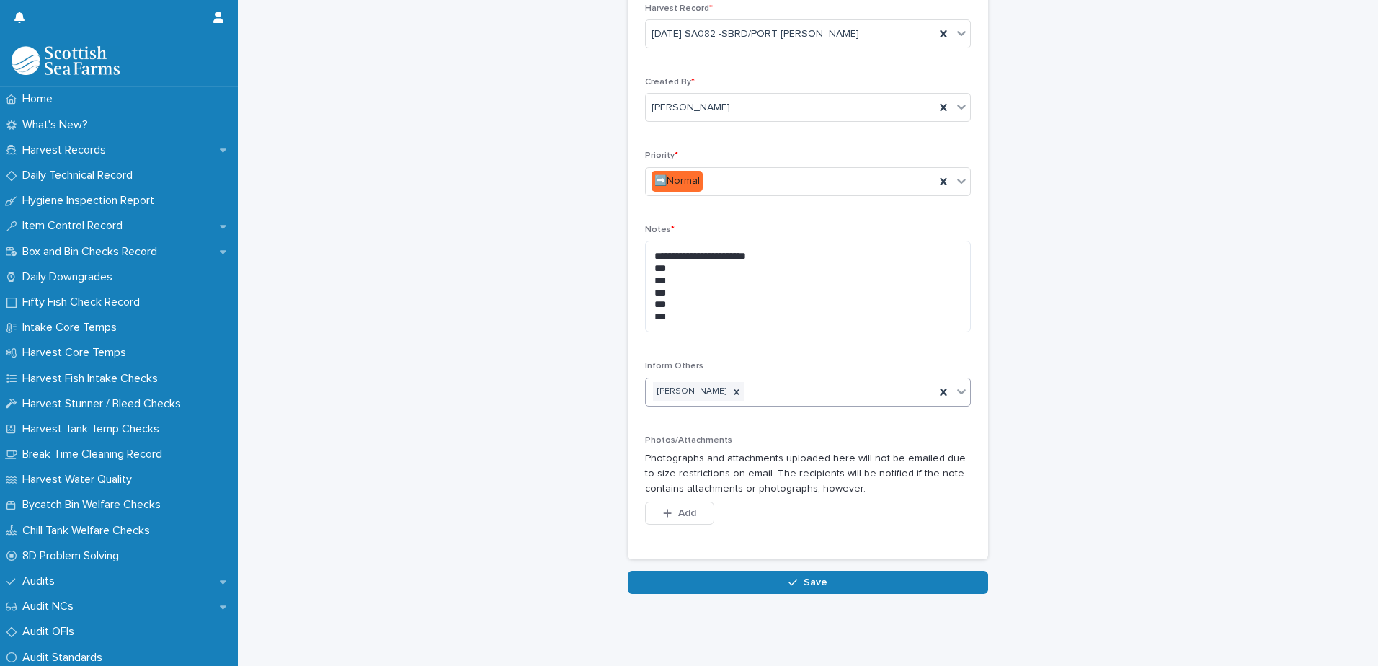
scroll to position [107, 0]
click at [766, 571] on button "Save" at bounding box center [808, 582] width 360 height 23
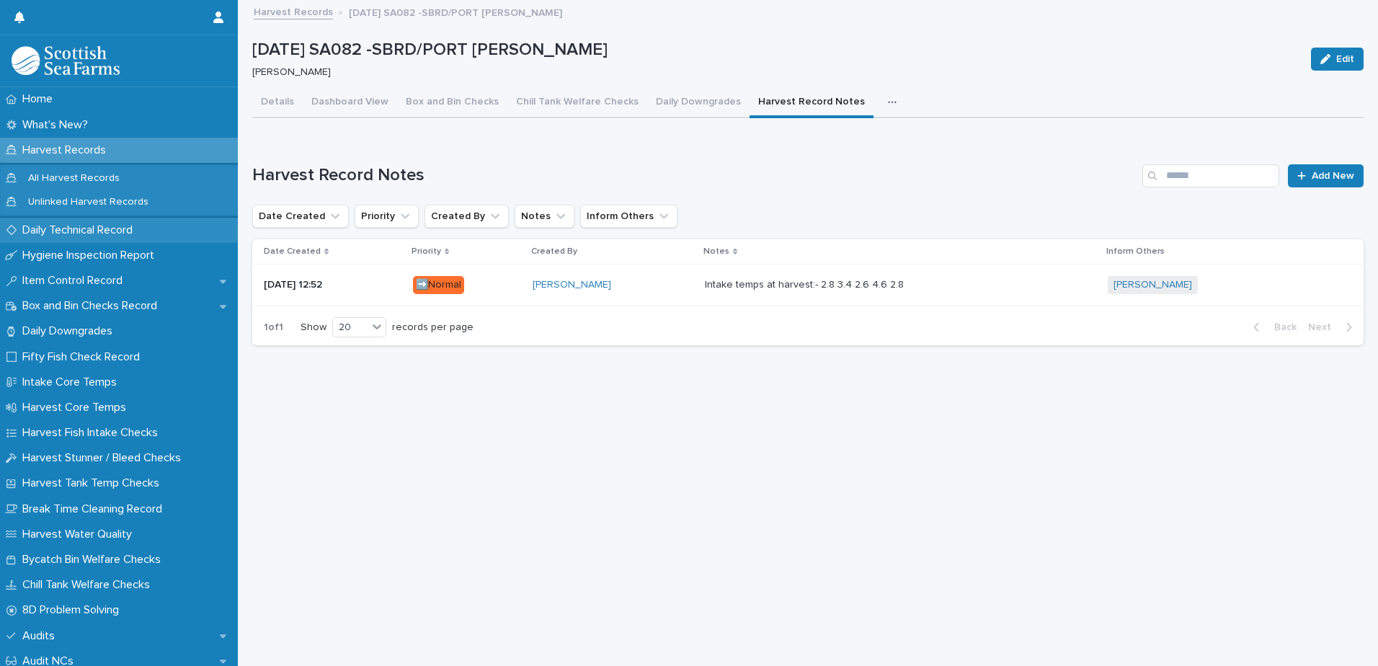
click at [80, 234] on p "Daily Technical Record" at bounding box center [81, 230] width 128 height 14
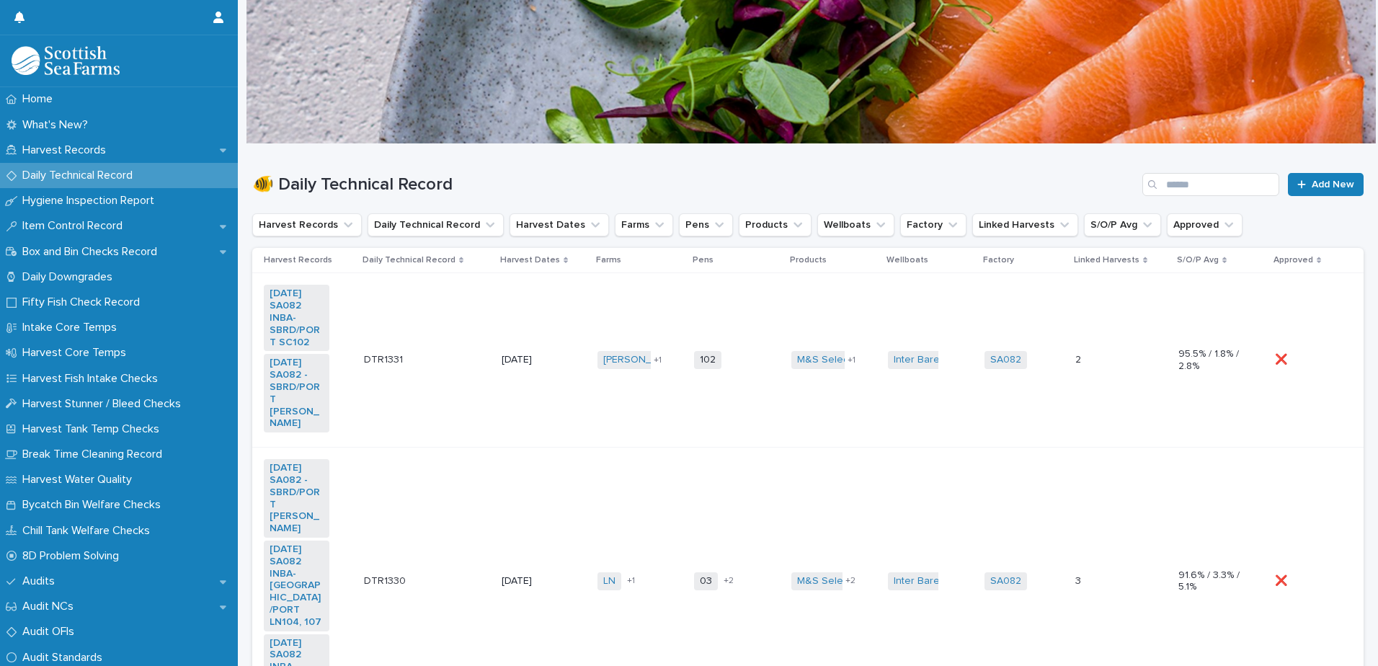
click at [655, 376] on td "[PERSON_NAME] SC + 1" at bounding box center [640, 360] width 97 height 174
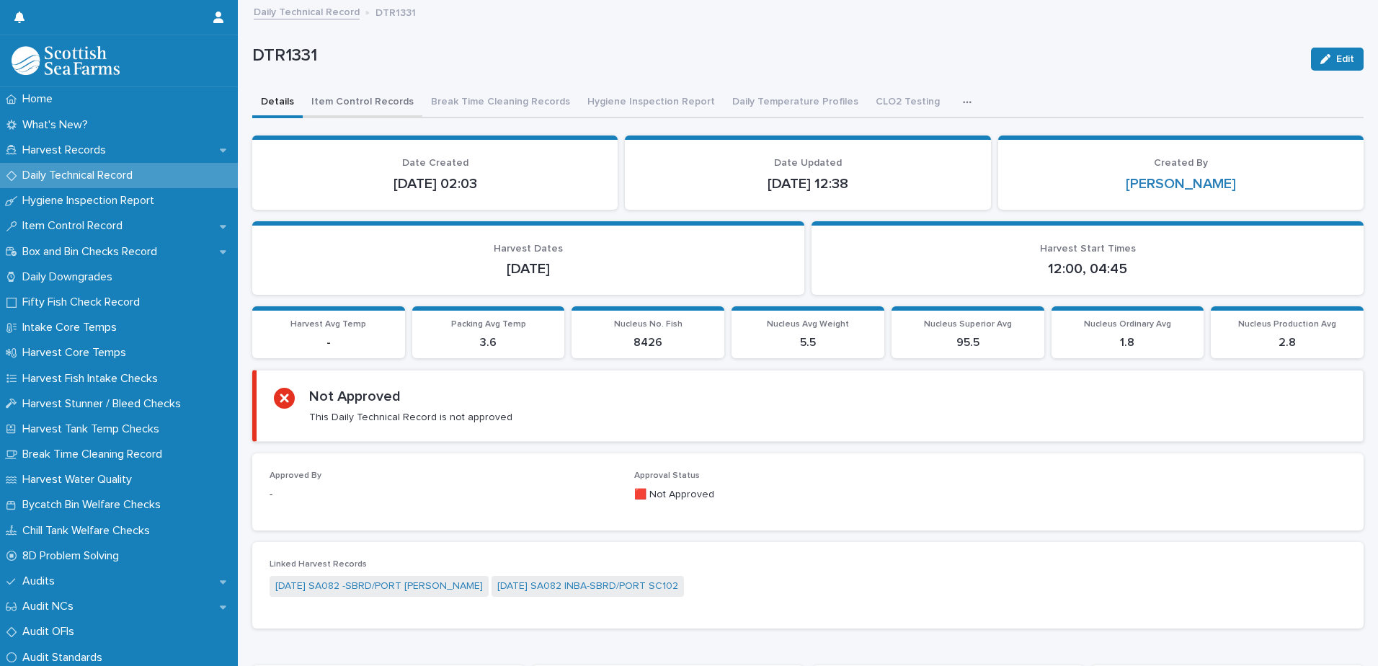
click at [380, 99] on button "Item Control Records" at bounding box center [363, 103] width 120 height 30
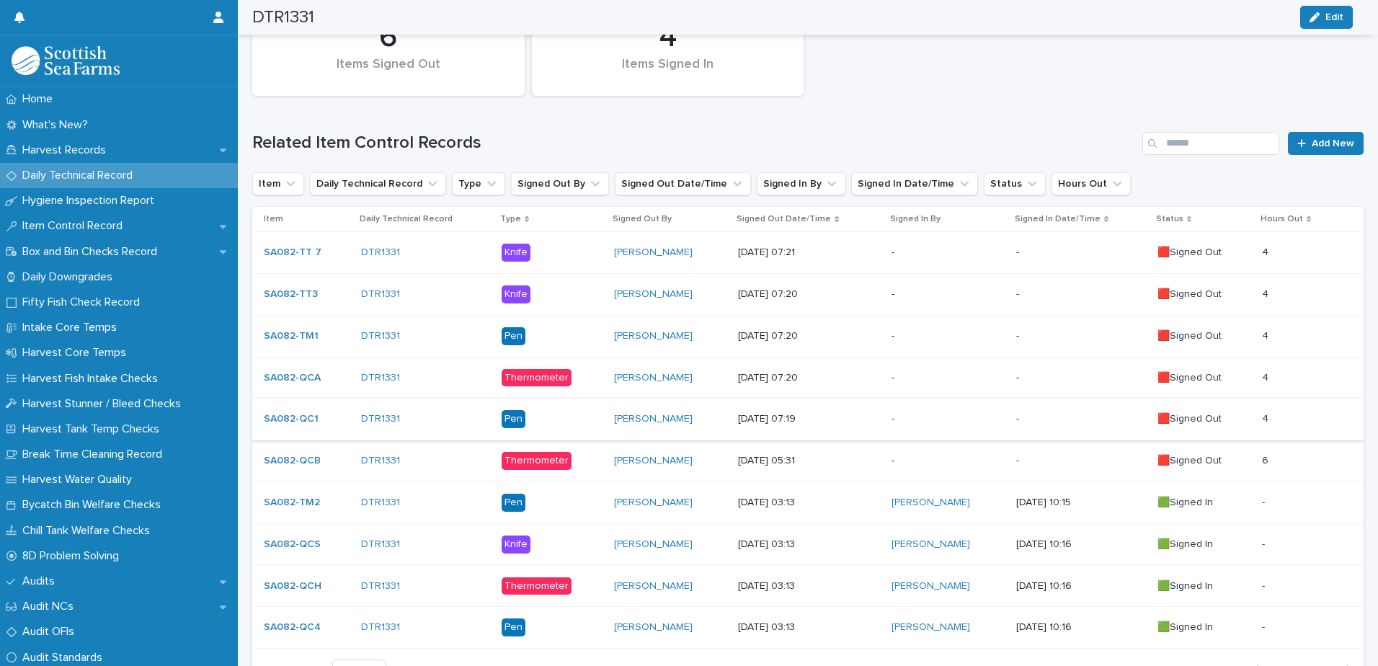
scroll to position [227, 0]
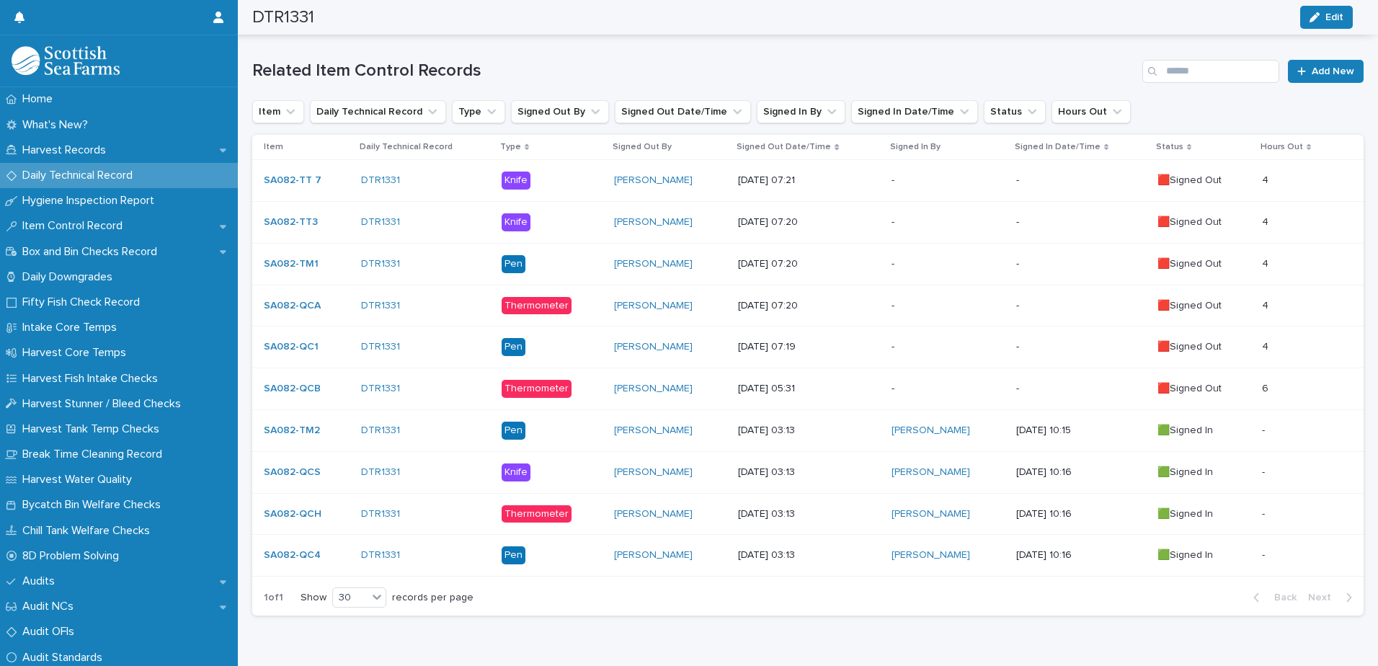
click at [743, 394] on p "[DATE] 05:31" at bounding box center [809, 389] width 142 height 12
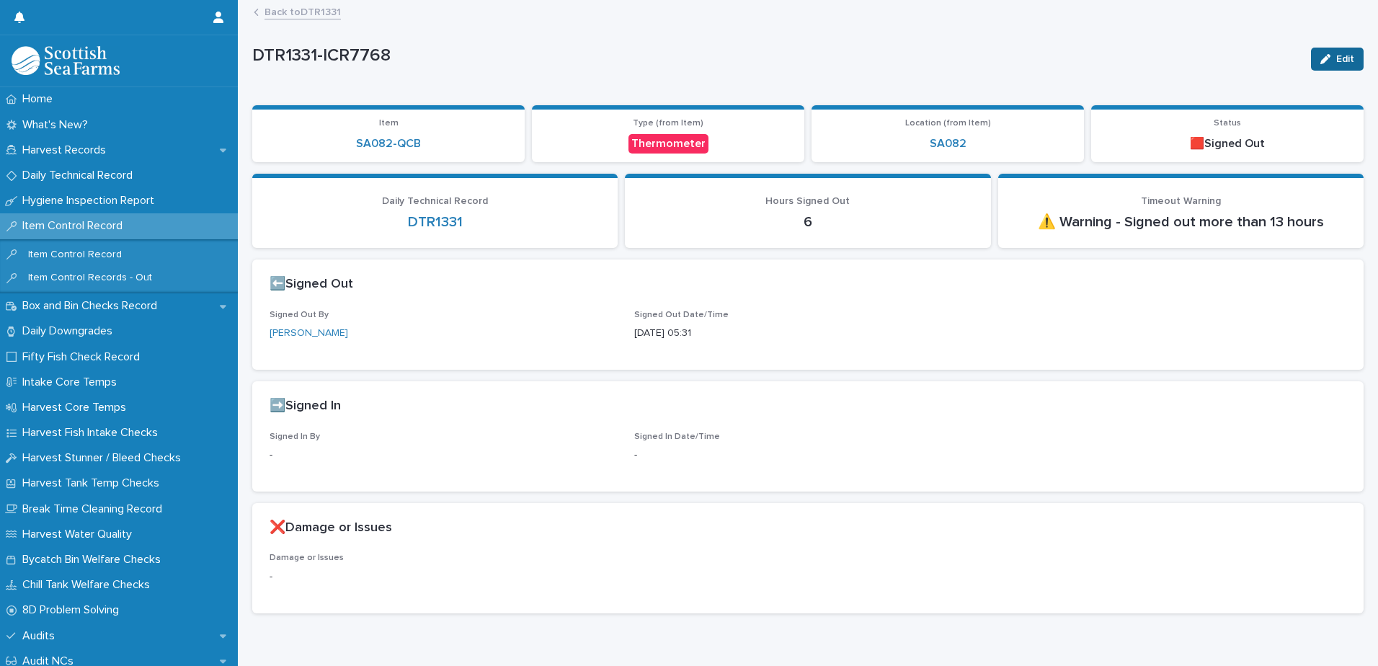
click at [1313, 64] on button "Edit" at bounding box center [1337, 59] width 53 height 23
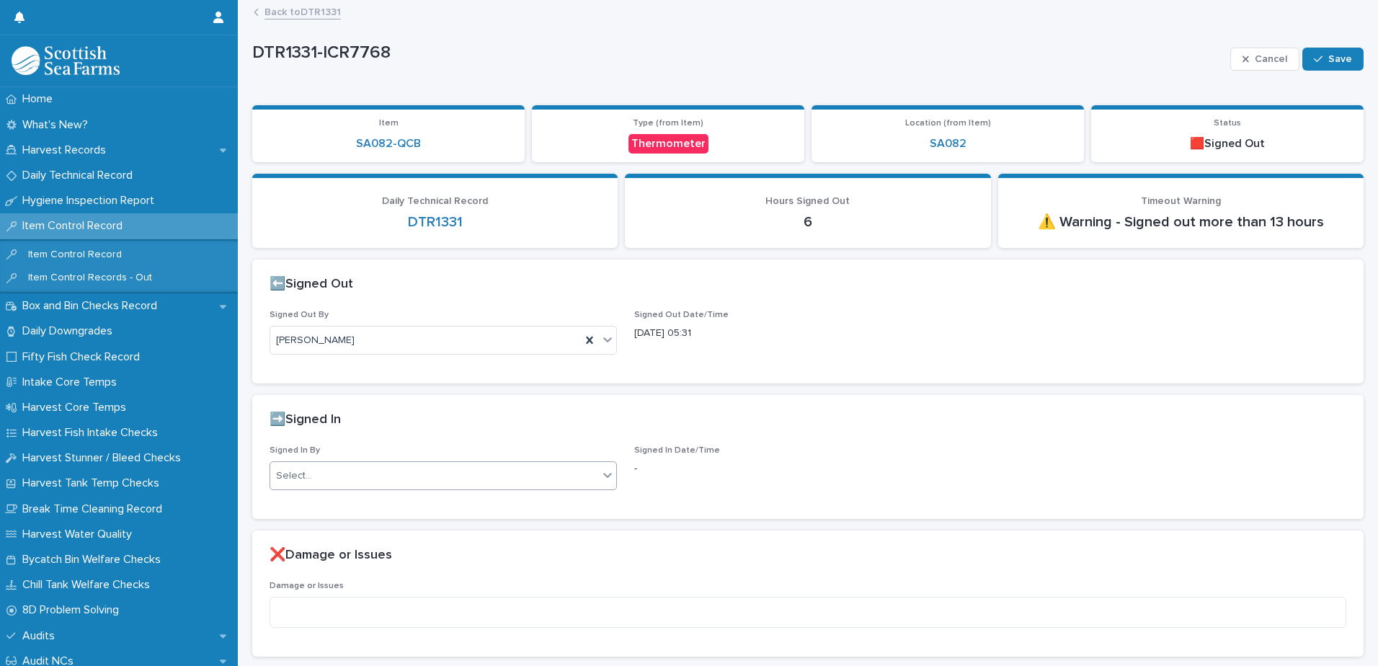
click at [509, 477] on div "Select..." at bounding box center [434, 476] width 328 height 24
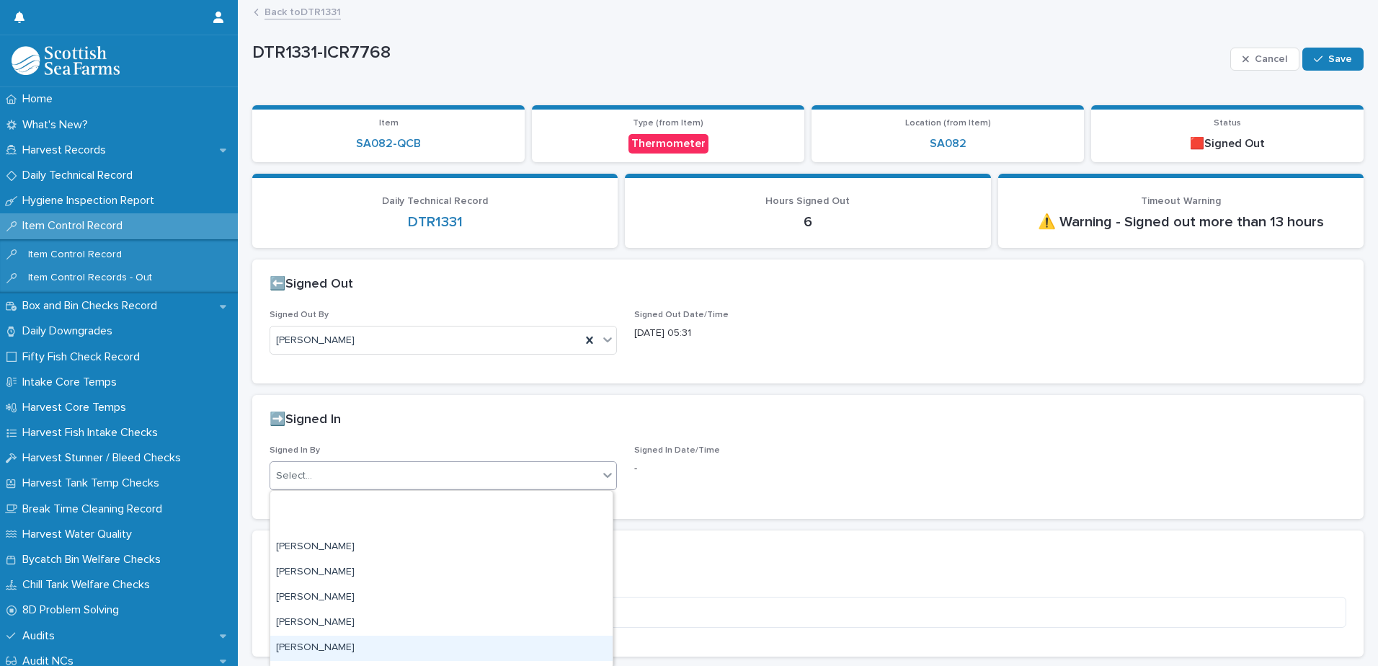
scroll to position [937, 0]
type input "***"
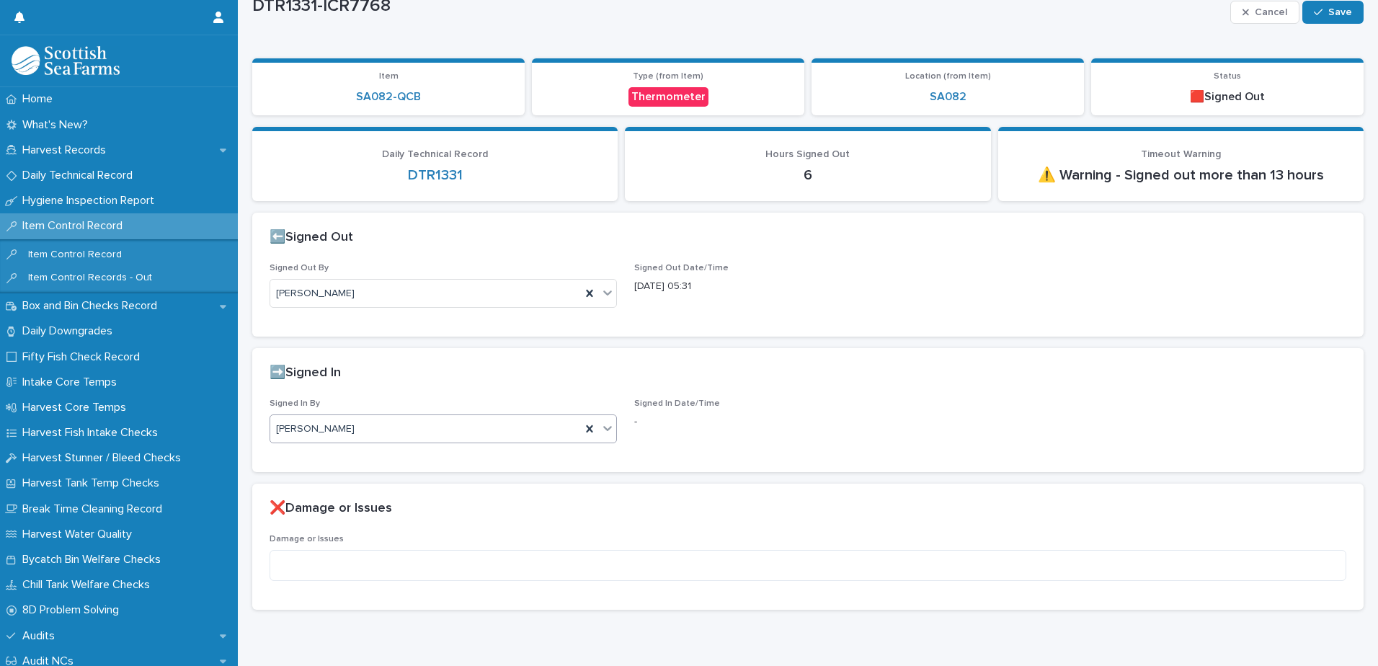
scroll to position [0, 0]
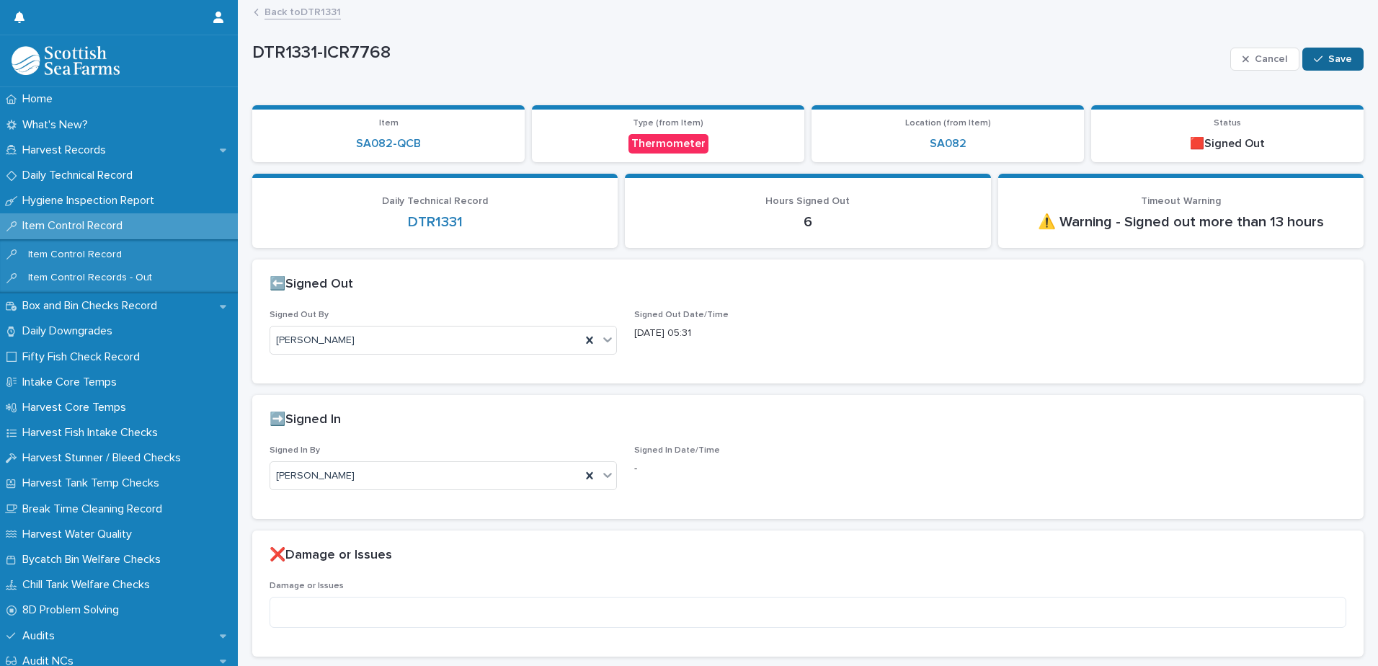
click at [1329, 67] on button "Save" at bounding box center [1333, 59] width 61 height 23
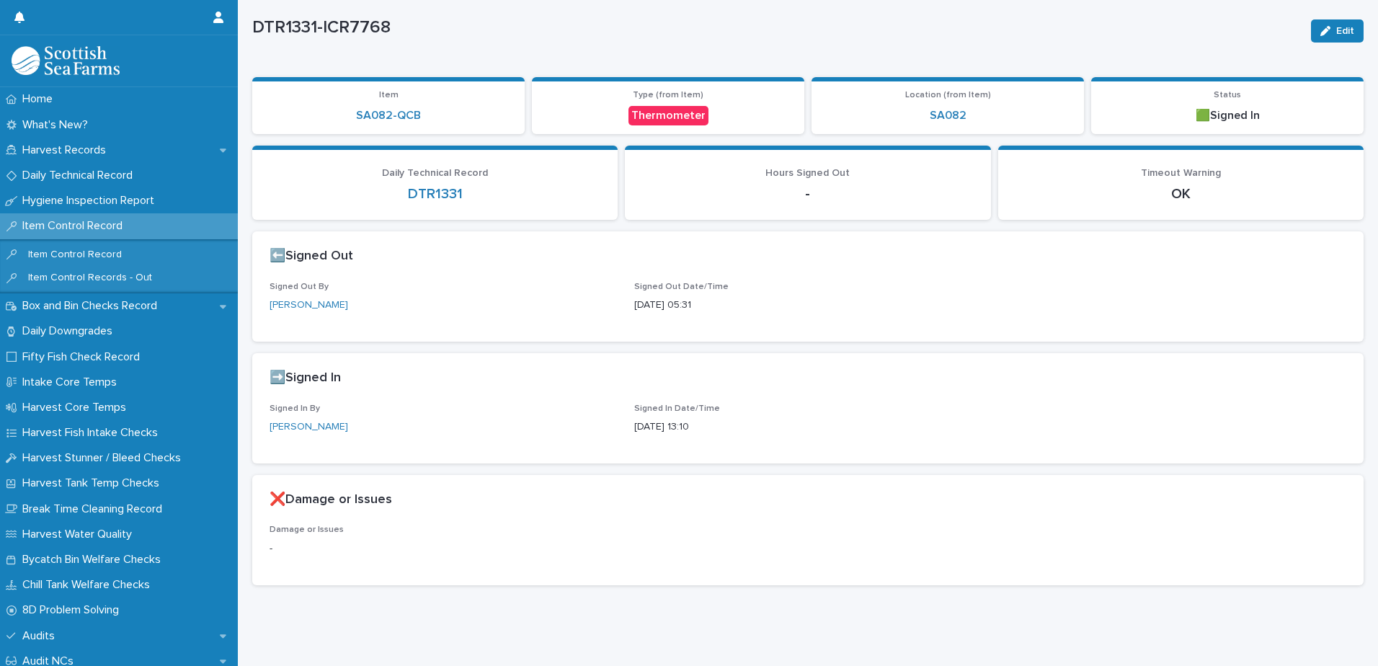
scroll to position [42, 0]
